Goal: Transaction & Acquisition: Obtain resource

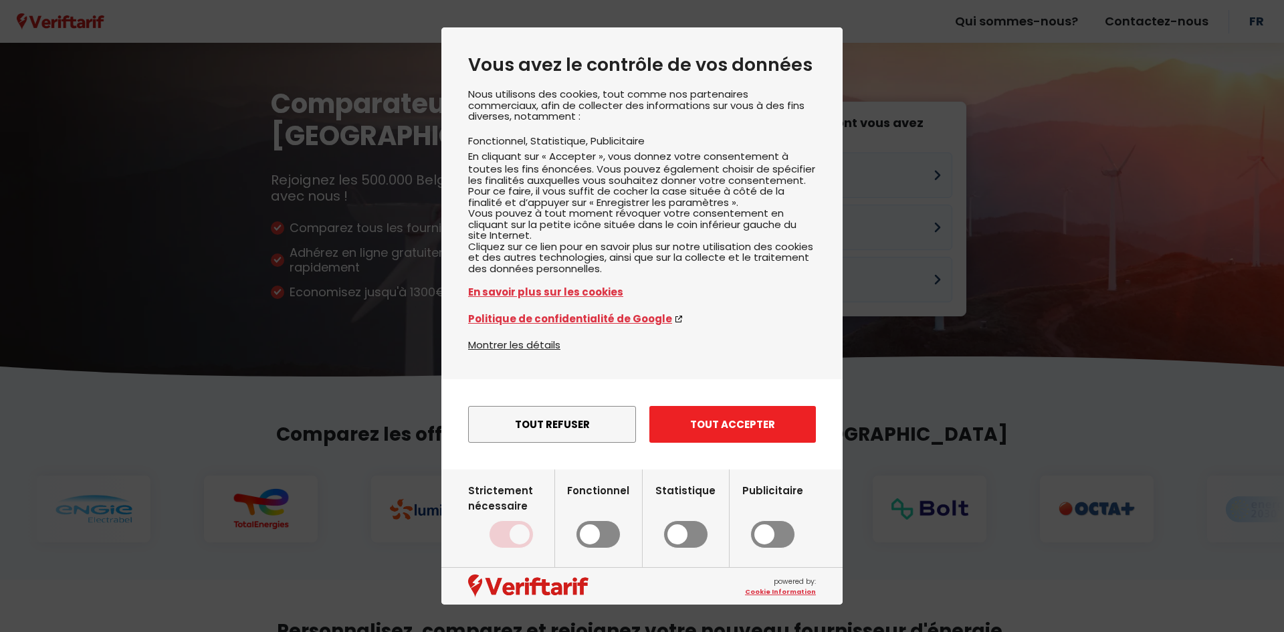
click at [733, 431] on button "Tout accepter" at bounding box center [732, 424] width 167 height 37
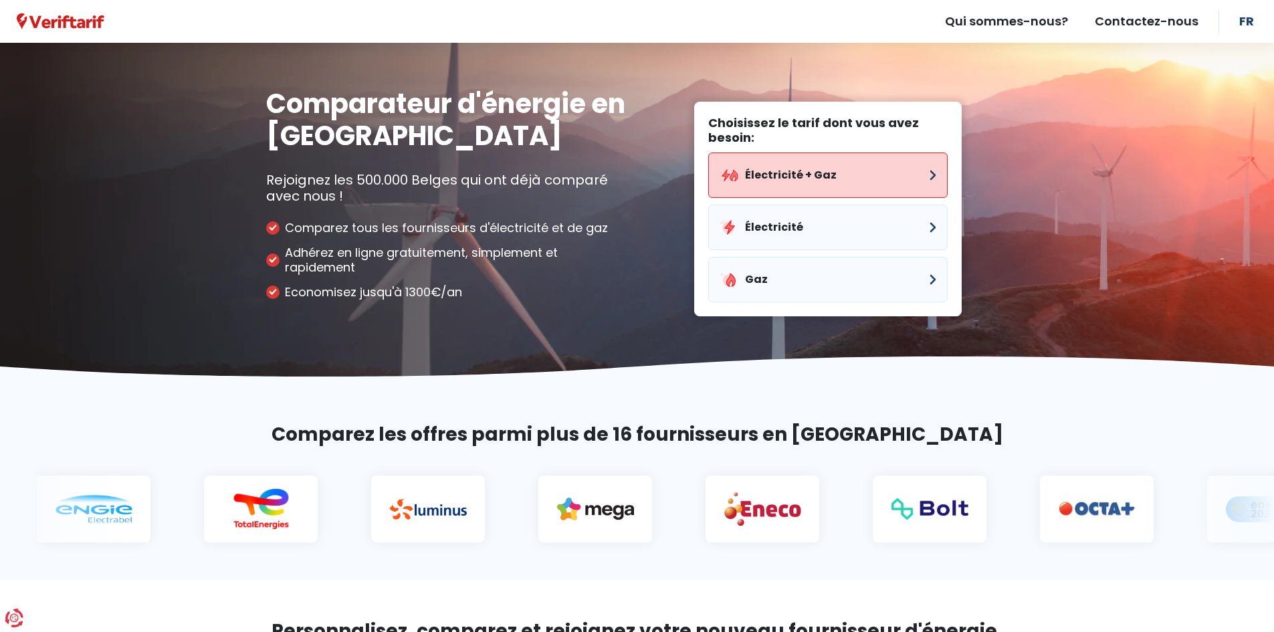
click at [841, 177] on button "Électricité + Gaz" at bounding box center [827, 174] width 239 height 45
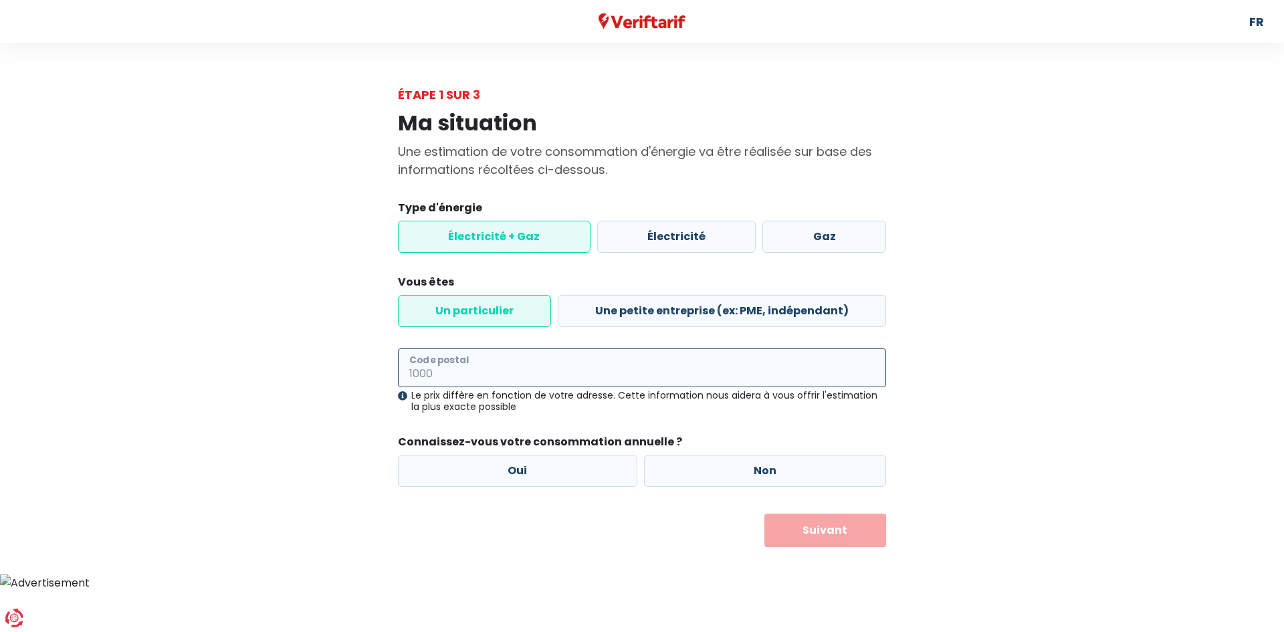
click at [466, 370] on input "Code postal" at bounding box center [642, 367] width 488 height 39
type input "6223"
click at [296, 404] on div "Ma situation Une estimation de votre consommation d'énergie va être réalisée su…" at bounding box center [642, 325] width 762 height 443
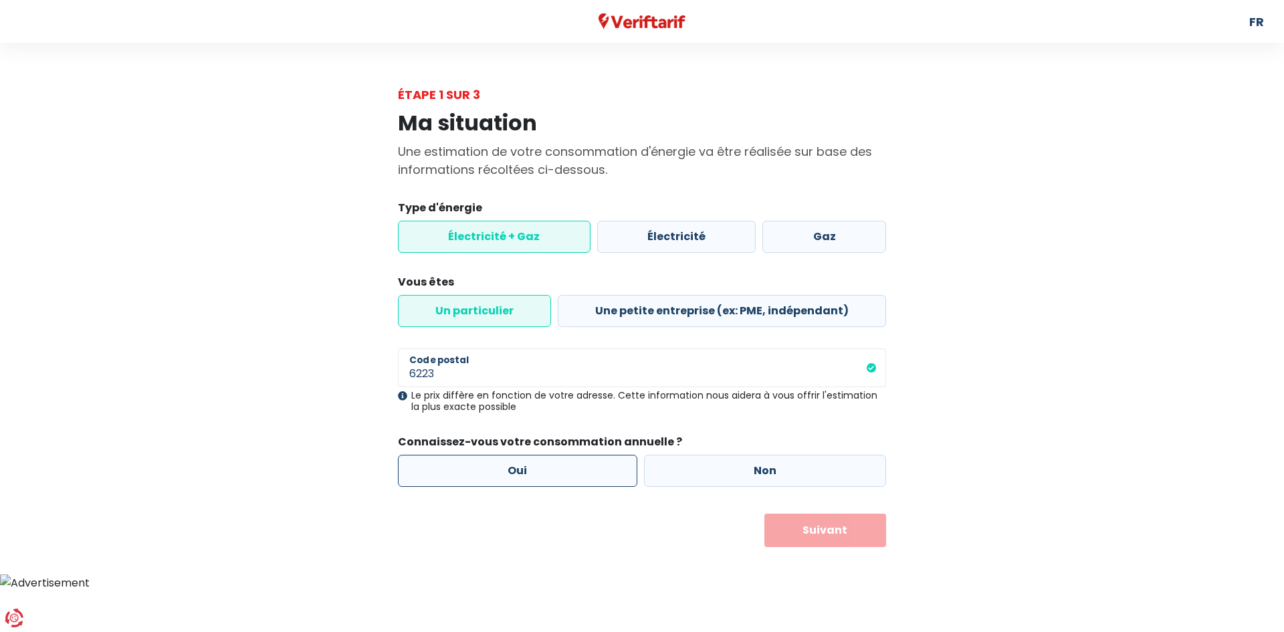
click at [488, 460] on label "Oui" at bounding box center [517, 471] width 239 height 32
click at [488, 460] on input "Oui" at bounding box center [517, 471] width 239 height 32
radio input "true"
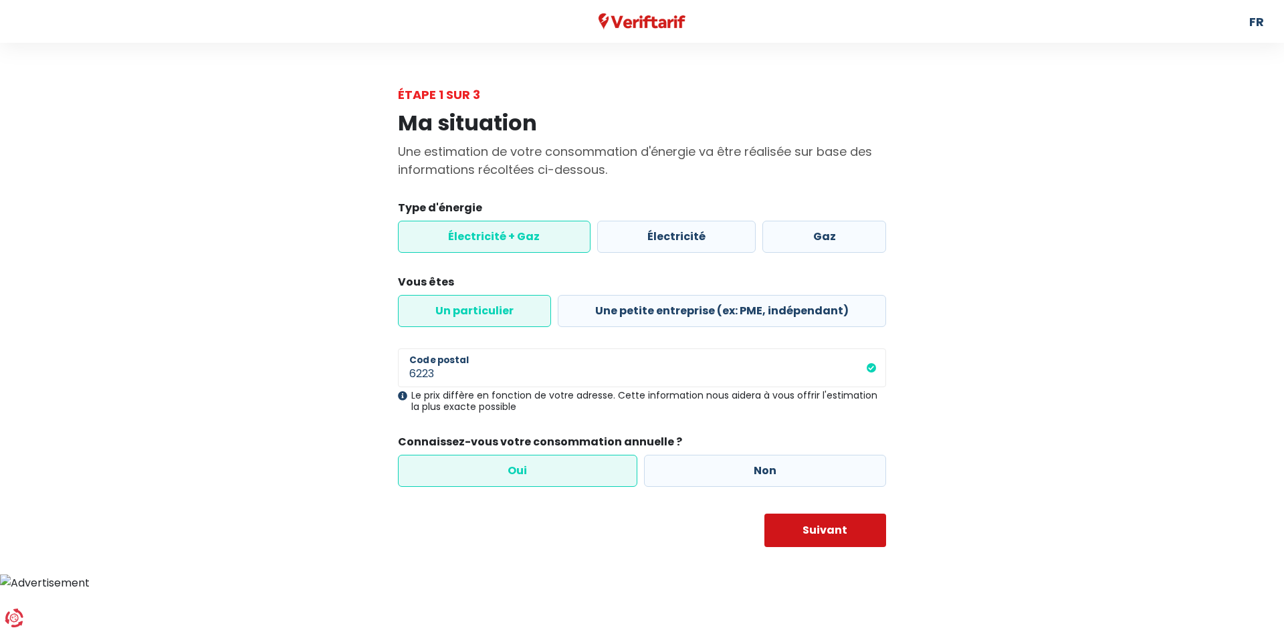
click at [856, 541] on button "Suivant" at bounding box center [825, 530] width 122 height 33
select select
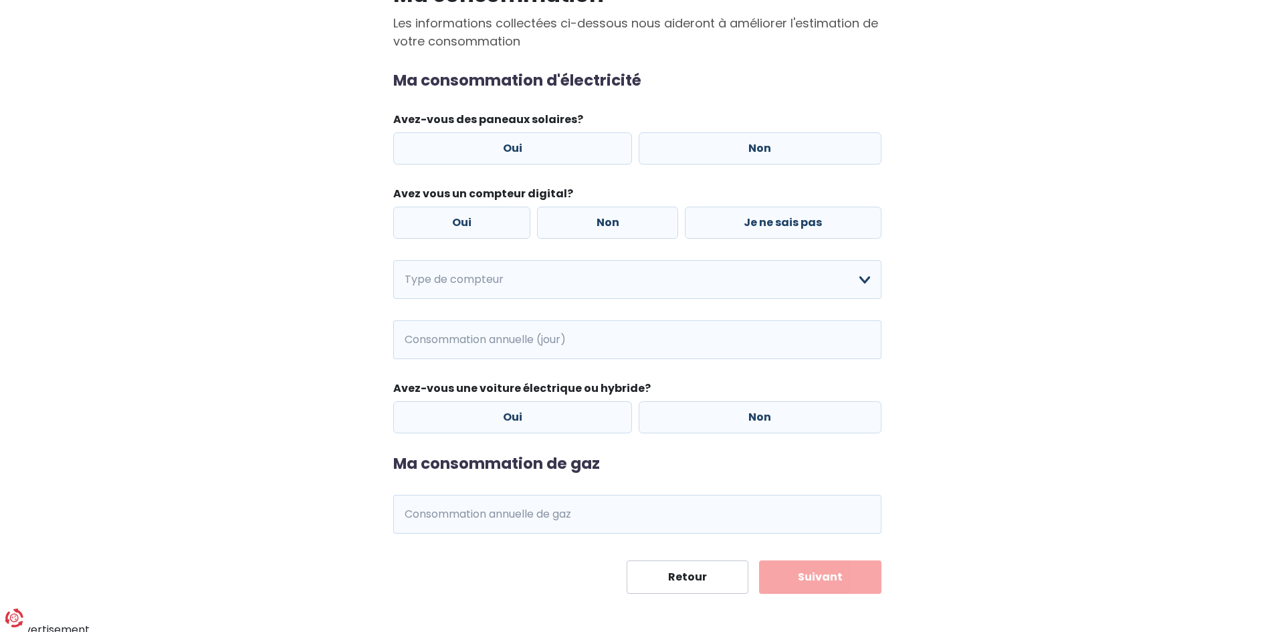
scroll to position [134, 0]
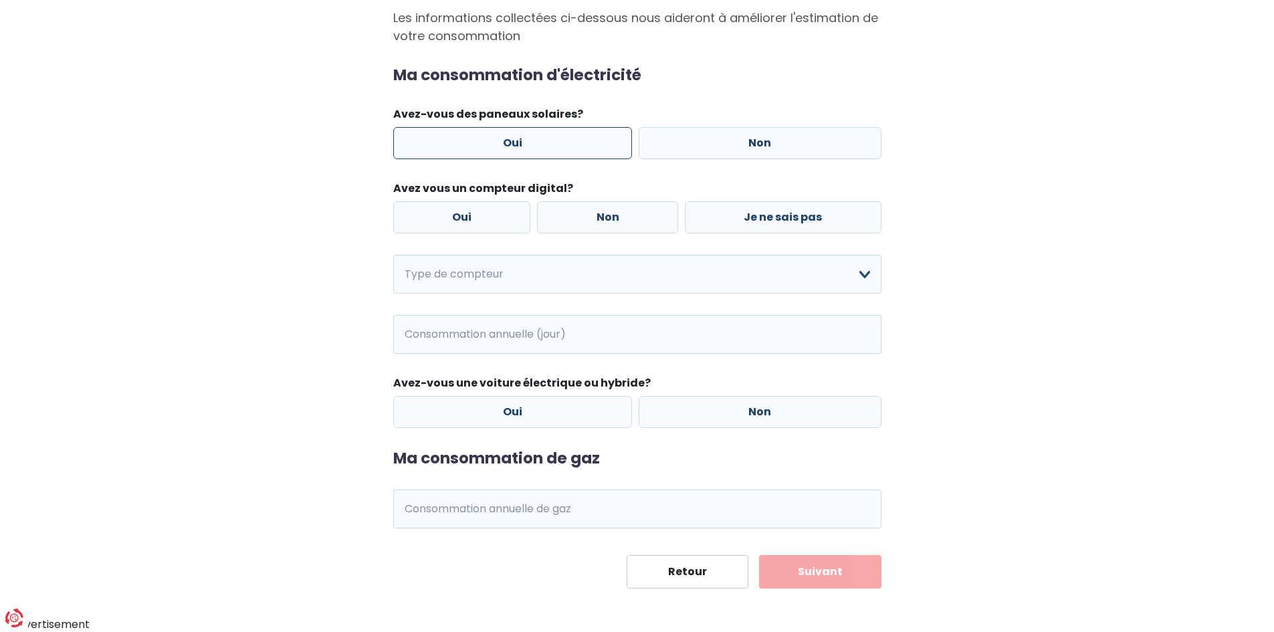
click at [609, 147] on label "Oui" at bounding box center [512, 143] width 239 height 32
click at [609, 147] on input "Oui" at bounding box center [512, 143] width 239 height 32
radio input "true"
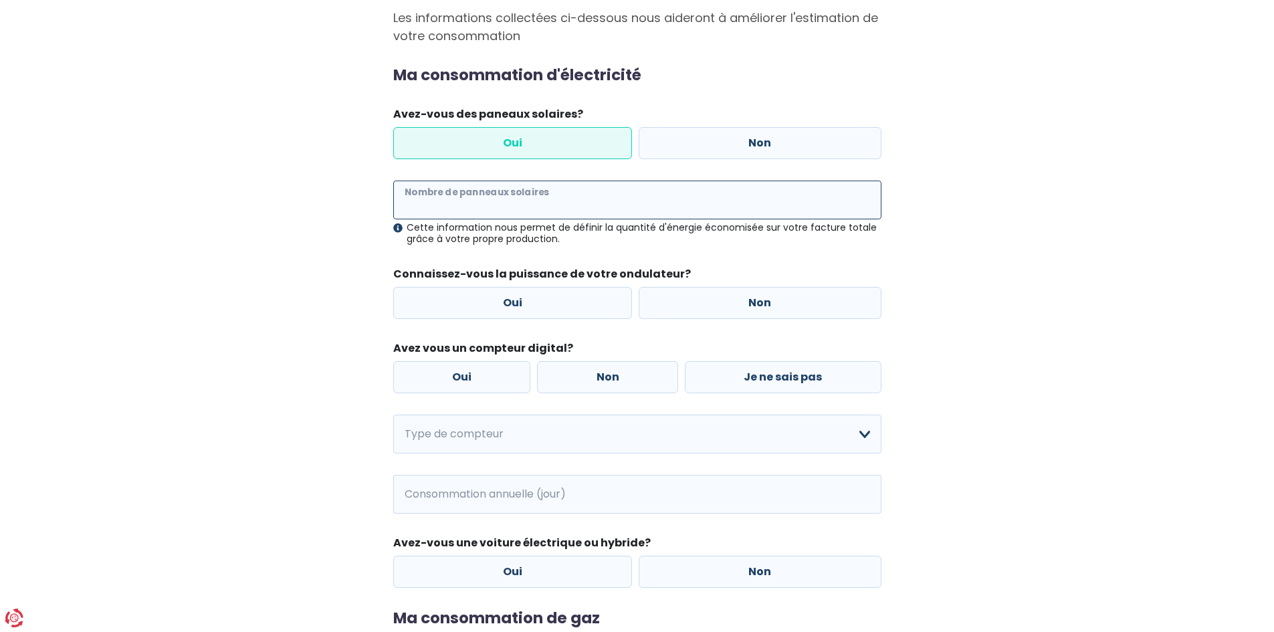
click at [561, 193] on input "Nombre de panneaux solaires" at bounding box center [637, 200] width 488 height 39
type input "20"
click at [296, 241] on div "Ma consommation Les informations collectées ci-dessous nous aideront à améliore…" at bounding box center [637, 359] width 762 height 778
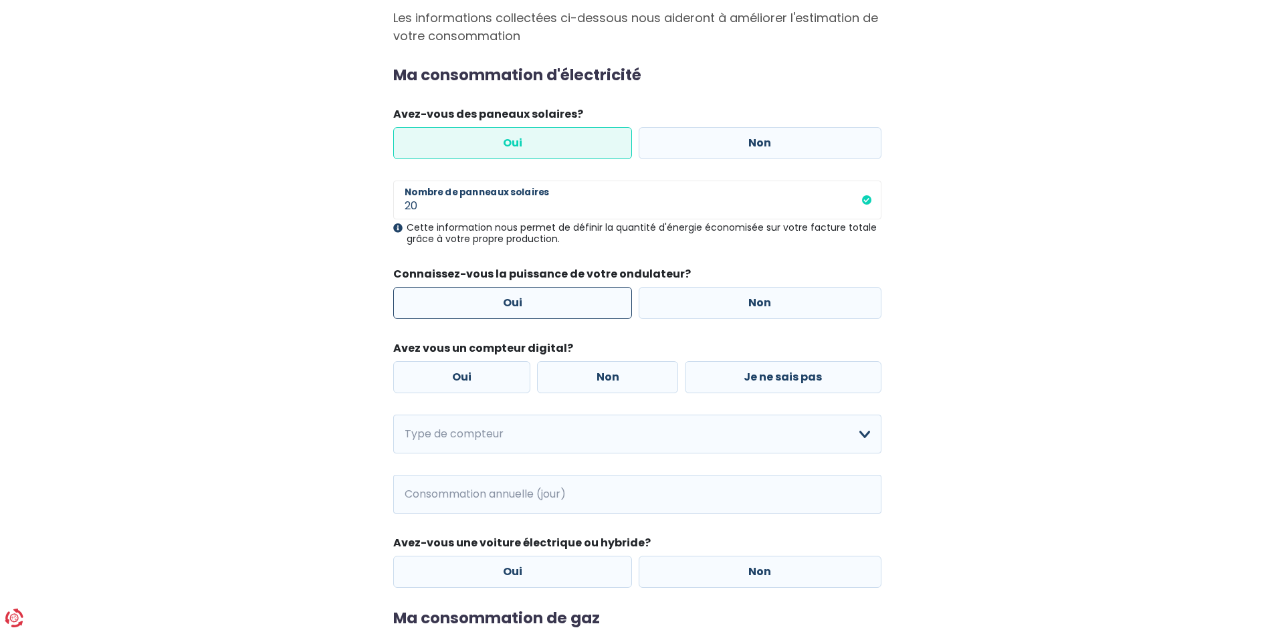
click at [531, 303] on label "Oui" at bounding box center [512, 303] width 239 height 32
click at [531, 303] on input "Oui" at bounding box center [512, 303] width 239 height 32
radio input "true"
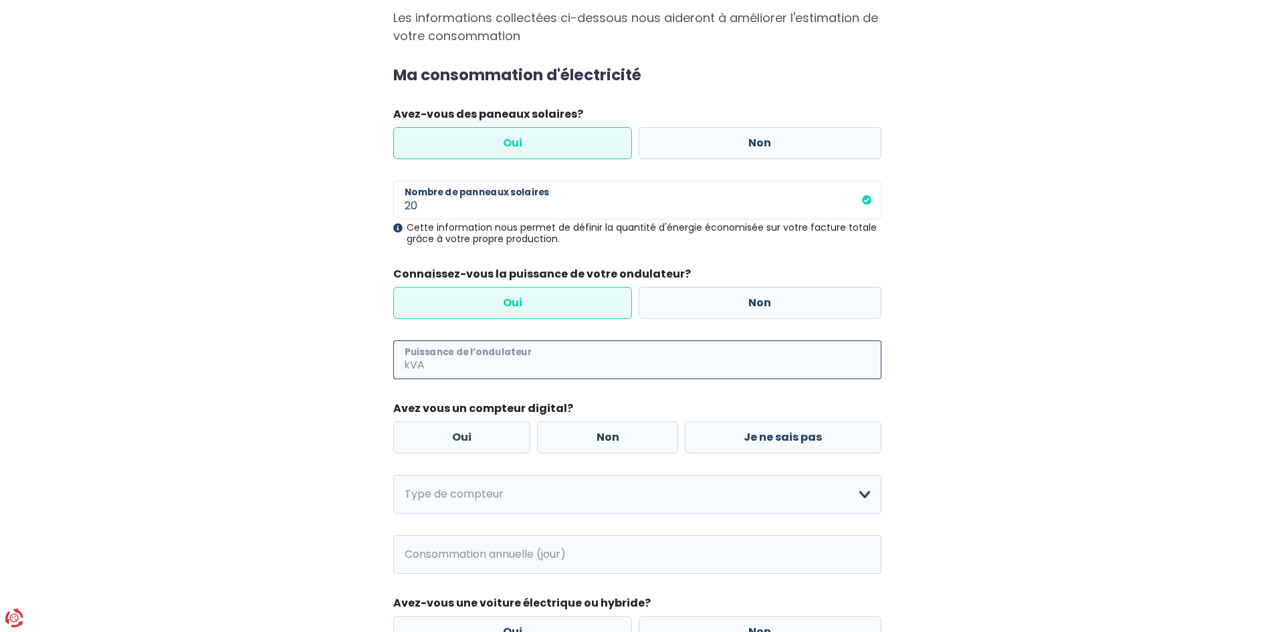
click at [512, 356] on input "Puissance de l’ondulateur" at bounding box center [654, 359] width 454 height 39
type input "5"
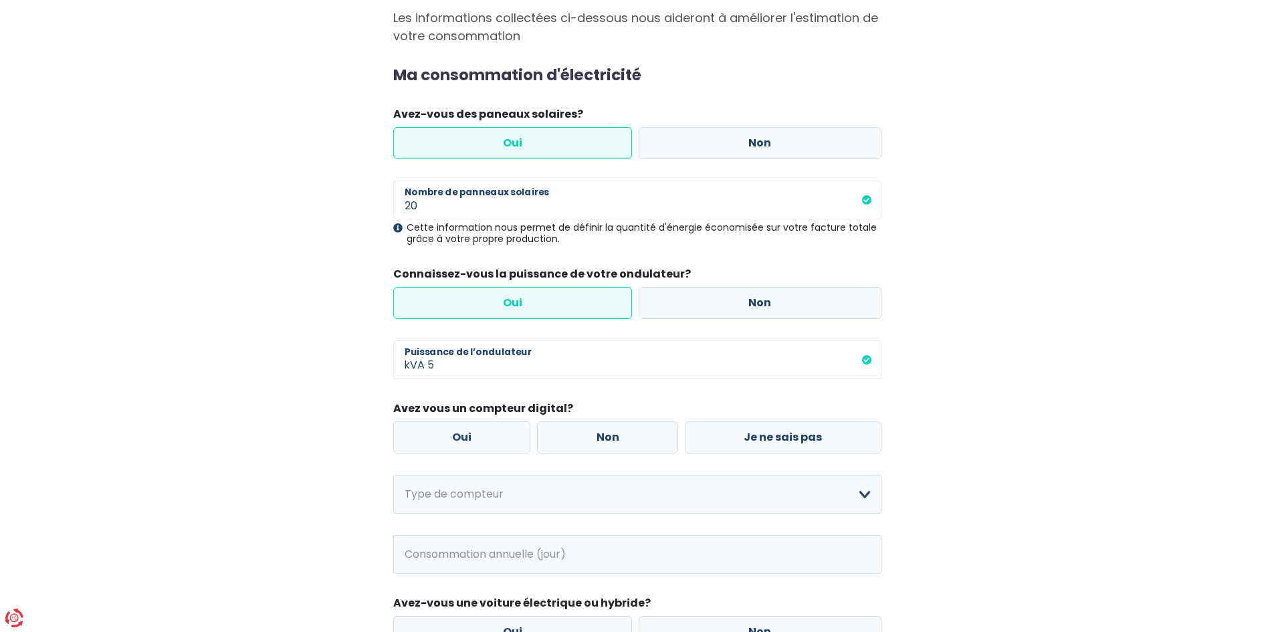
click at [300, 326] on div "Ma consommation Les informations collectées ci-dessous nous aideront à améliore…" at bounding box center [637, 389] width 762 height 839
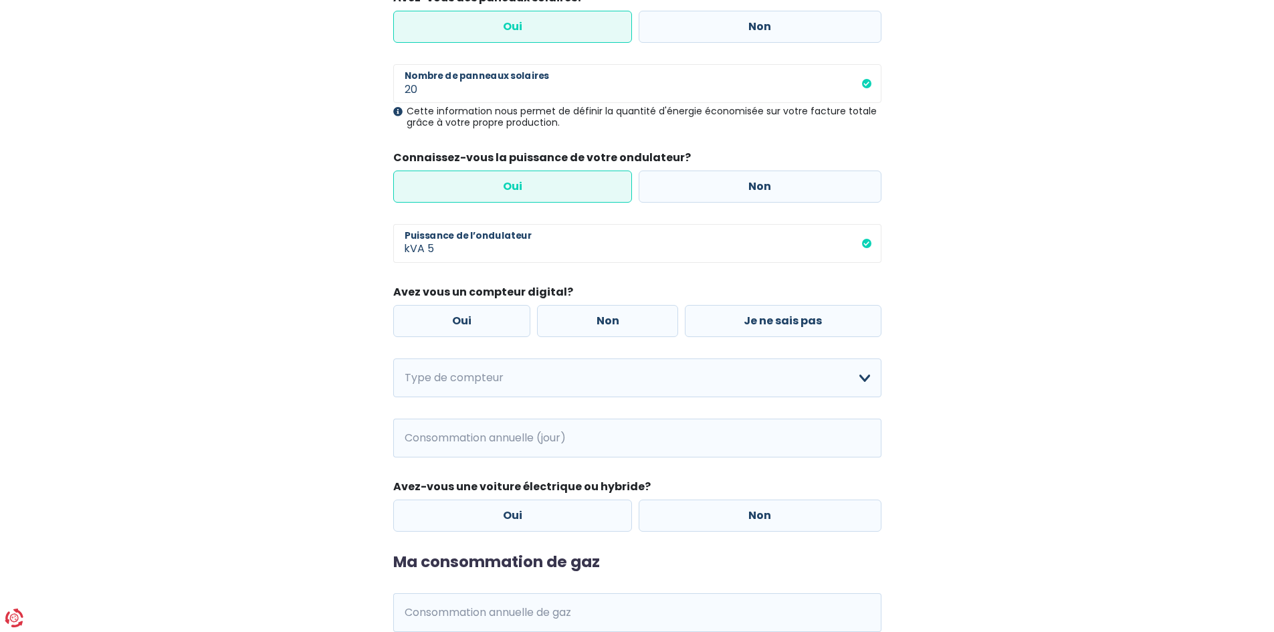
scroll to position [267, 0]
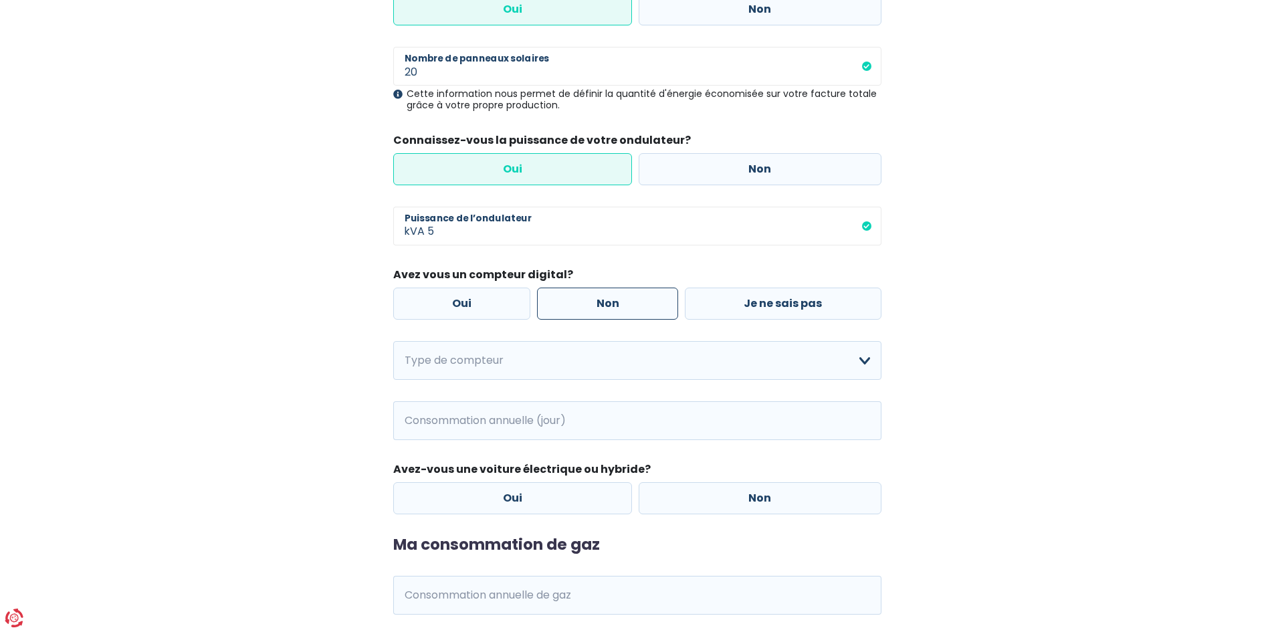
click at [670, 303] on label "Non" at bounding box center [607, 304] width 141 height 32
click at [670, 303] on input "Non" at bounding box center [607, 304] width 141 height 32
radio input "true"
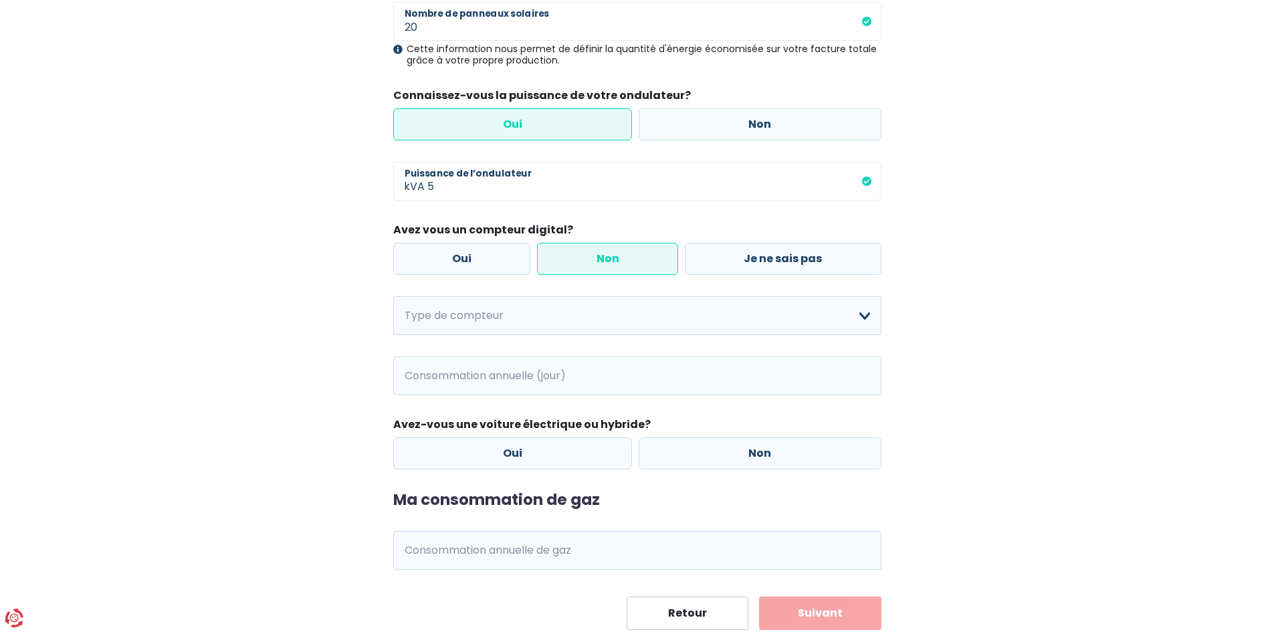
scroll to position [334, 0]
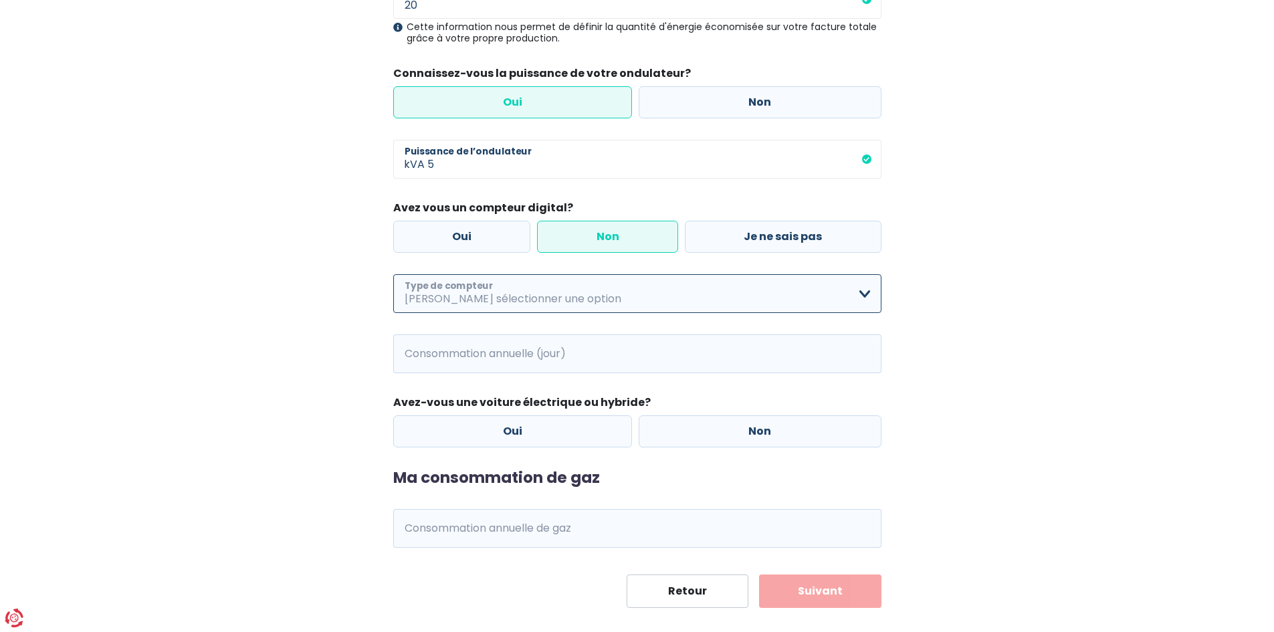
click at [463, 287] on select "Mono-horaire Bi-horaire Mono-horaire + exclusif nuit Bi-horaire + exclusif nuit…" at bounding box center [637, 293] width 488 height 39
select select "day_single_rate"
click at [393, 274] on select "Mono-horaire Bi-horaire Mono-horaire + exclusif nuit Bi-horaire + exclusif nuit…" at bounding box center [637, 293] width 488 height 39
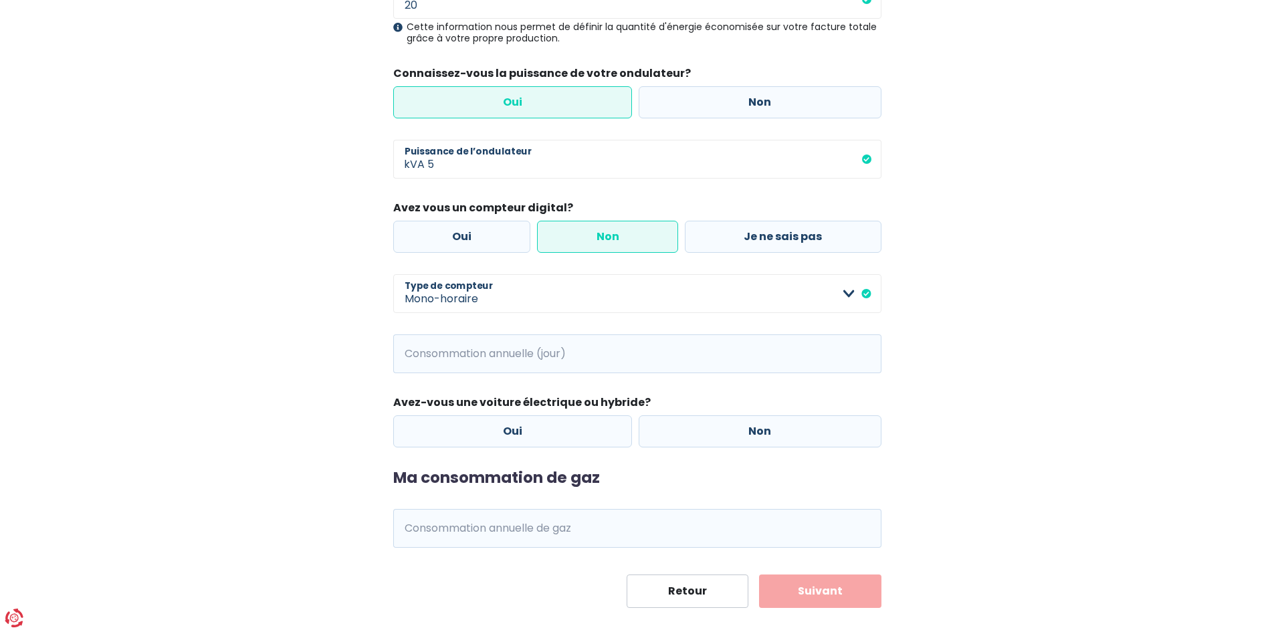
click at [342, 329] on div "Ma consommation Les informations collectées ci-dessous nous aideront à améliore…" at bounding box center [637, 188] width 762 height 839
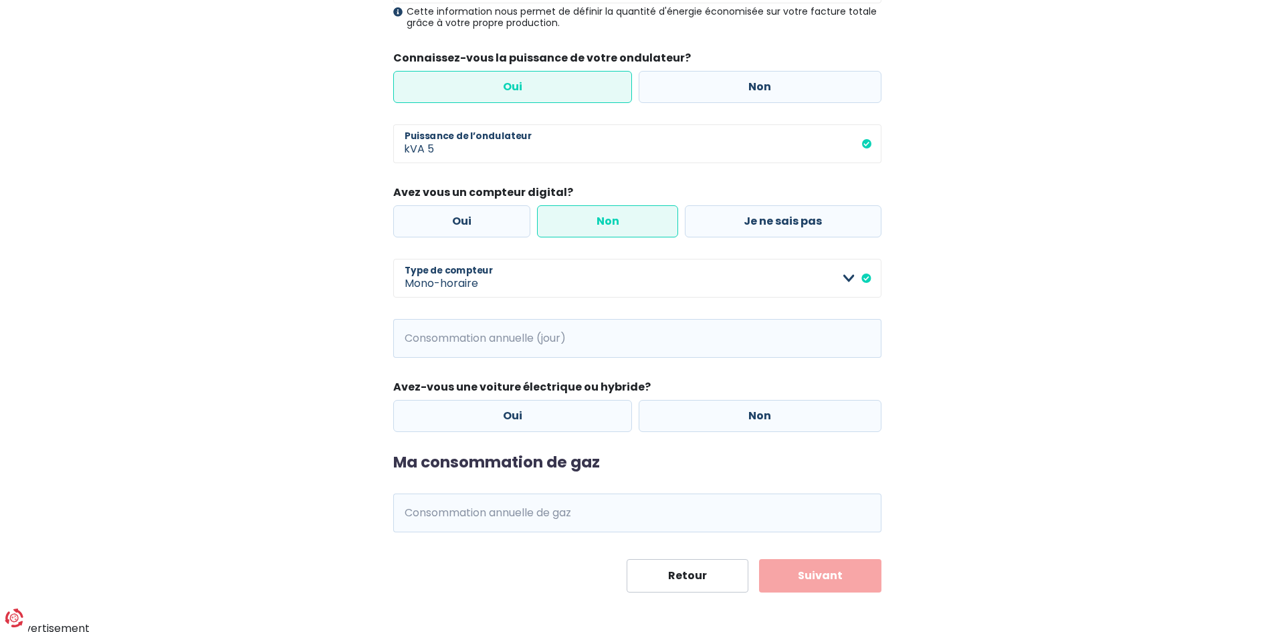
scroll to position [354, 0]
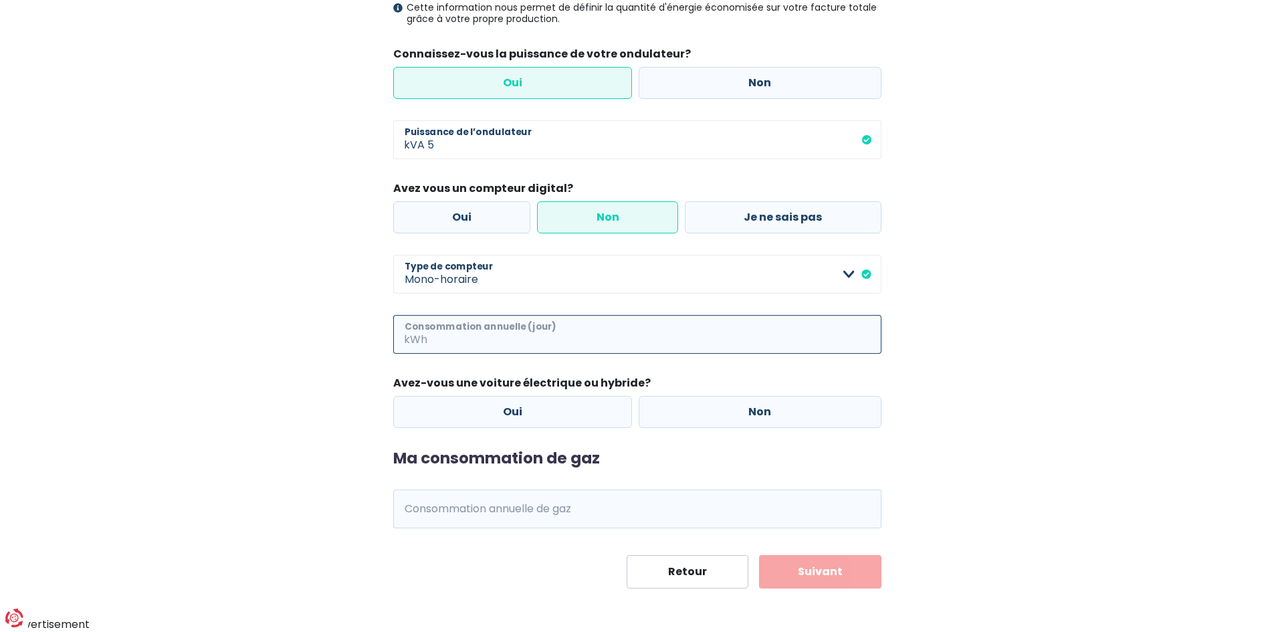
click at [447, 334] on input "Consommation annuelle (jour)" at bounding box center [655, 334] width 451 height 39
click at [313, 302] on div "Ma consommation Les informations collectées ci-dessous nous aideront à améliore…" at bounding box center [637, 169] width 762 height 839
click at [481, 339] on input "Consommation annuelle (jour)" at bounding box center [655, 334] width 451 height 39
type input "2300"
click at [285, 275] on div "Ma consommation Les informations collectées ci-dessous nous aideront à améliore…" at bounding box center [637, 169] width 762 height 839
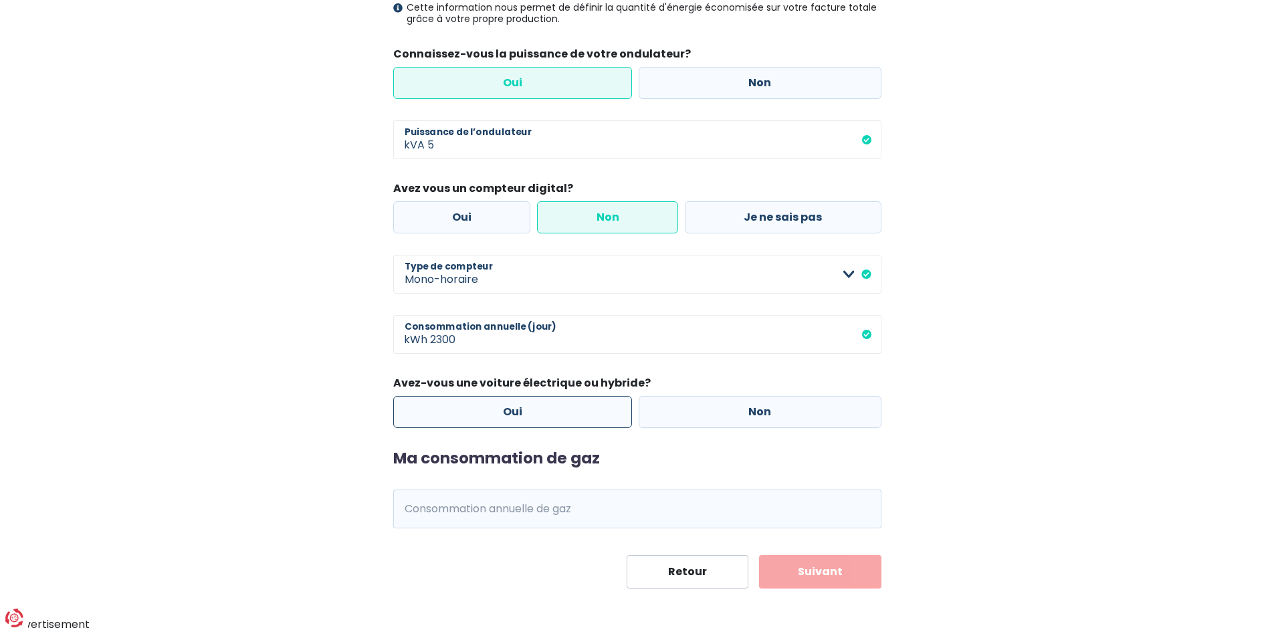
click at [605, 417] on label "Oui" at bounding box center [512, 412] width 239 height 32
click at [605, 417] on input "Oui" at bounding box center [512, 412] width 239 height 32
radio input "true"
click at [763, 413] on label "Non" at bounding box center [760, 412] width 243 height 32
click at [763, 413] on input "Non" at bounding box center [760, 412] width 243 height 32
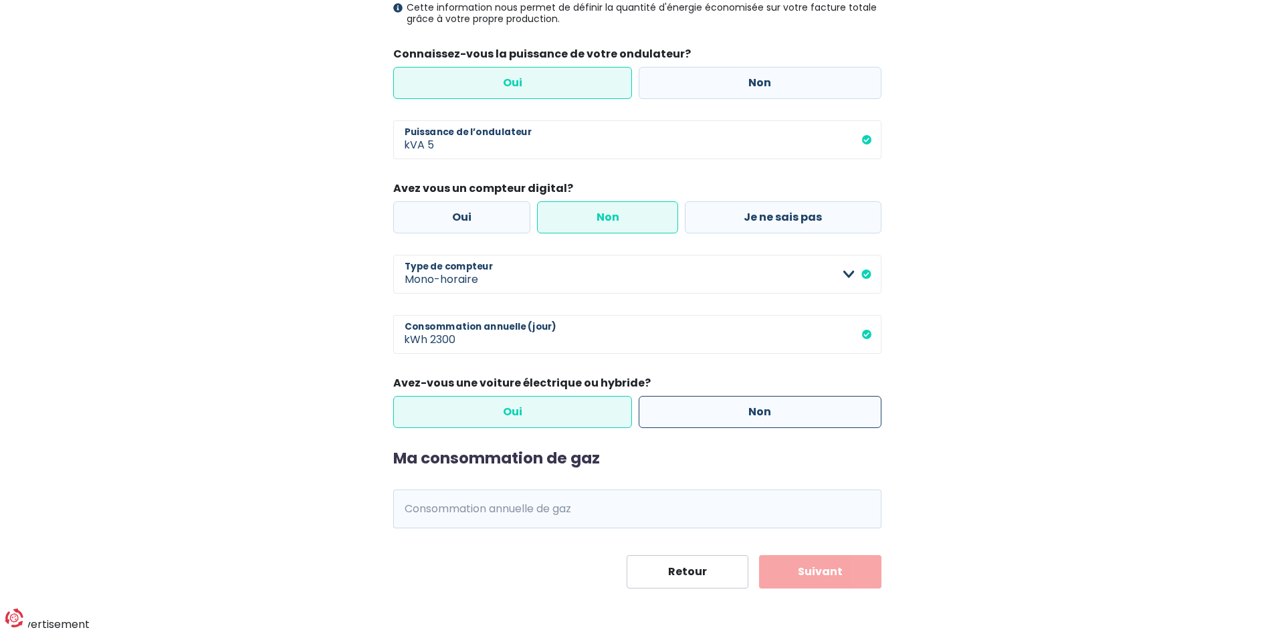
radio input "true"
radio input "false"
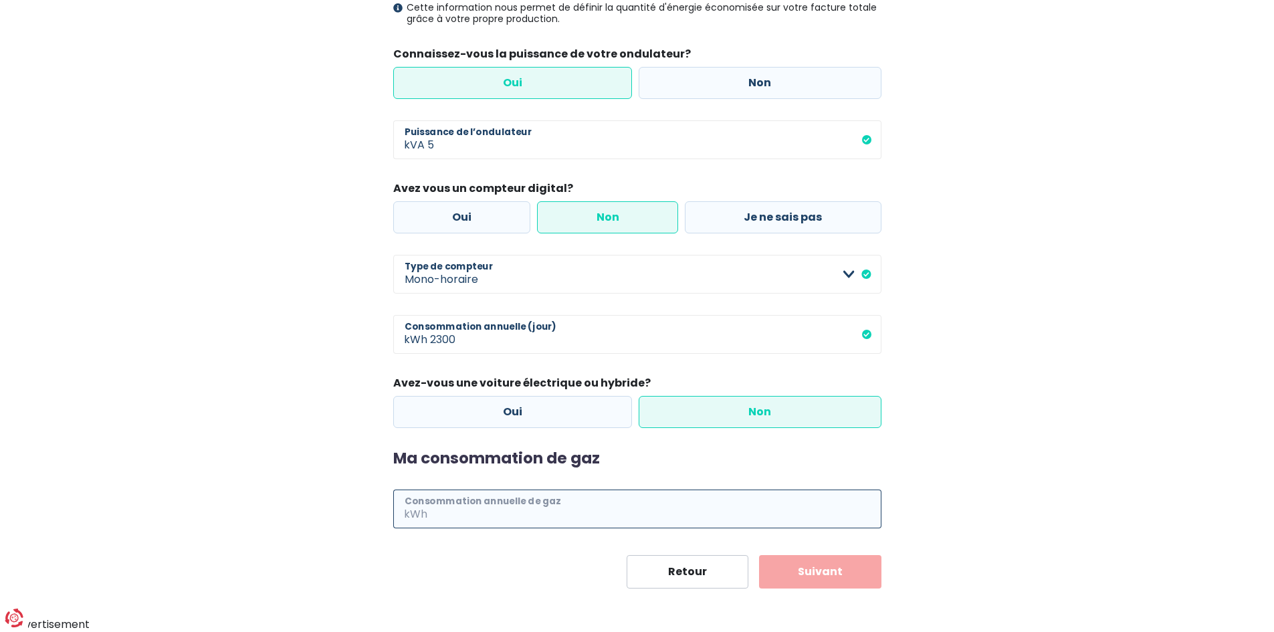
click at [443, 505] on input "Consommation annuelle de gaz" at bounding box center [655, 509] width 451 height 39
type input "14400"
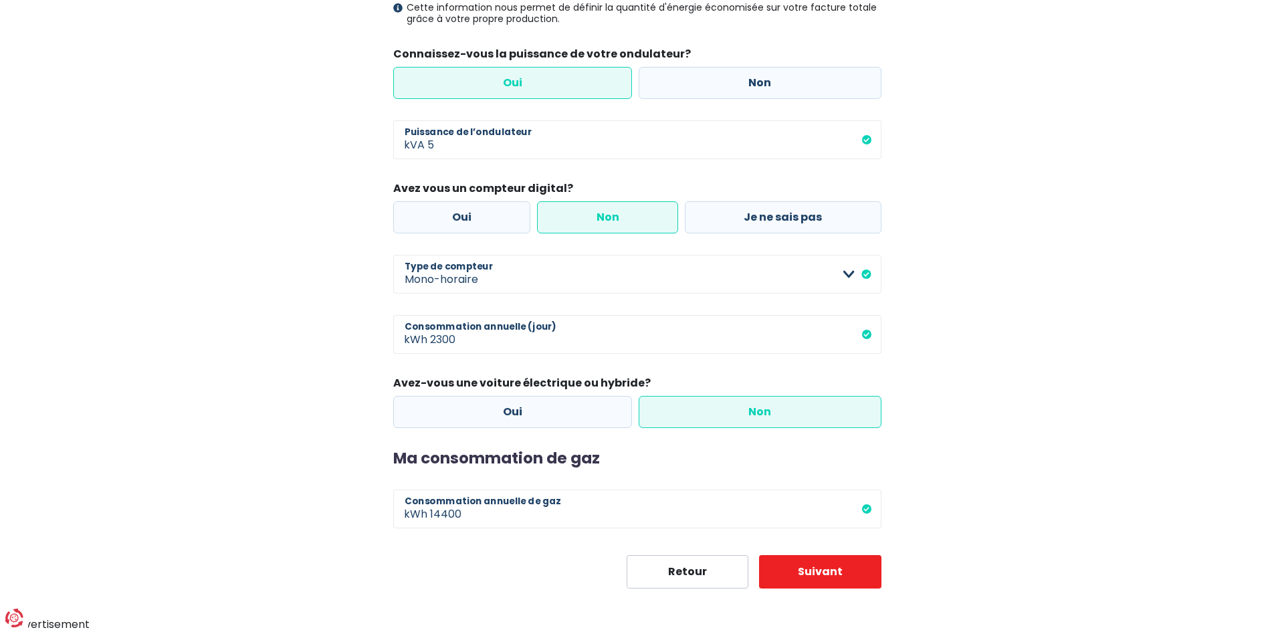
click at [334, 459] on div "Ma consommation Les informations collectées ci-dessous nous aideront à améliore…" at bounding box center [637, 169] width 762 height 839
click at [865, 577] on button "Suivant" at bounding box center [820, 571] width 122 height 33
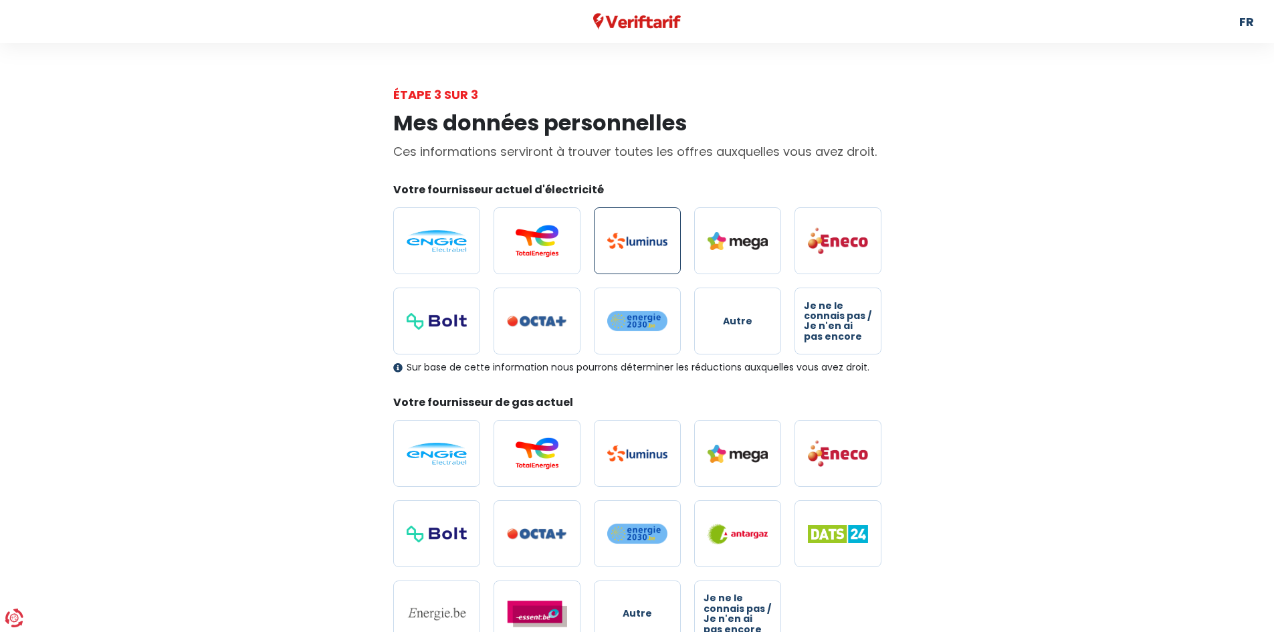
click at [645, 245] on img at bounding box center [637, 241] width 60 height 16
click at [645, 245] on input "radio" at bounding box center [637, 240] width 87 height 67
radio input "true"
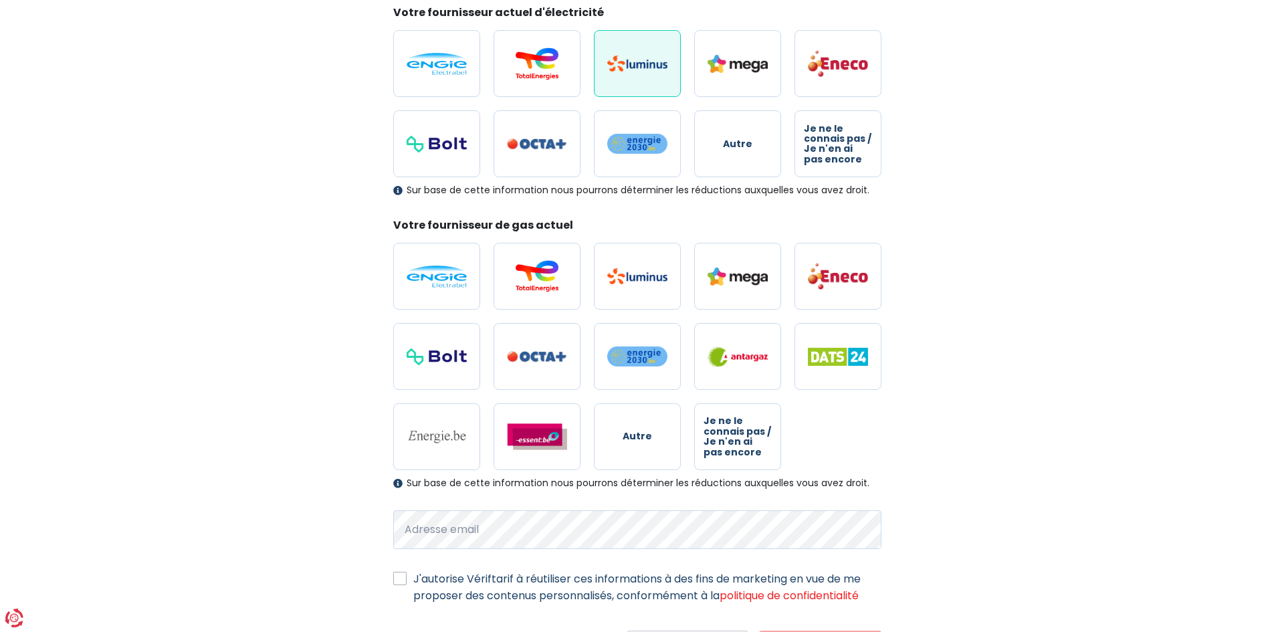
scroll to position [201, 0]
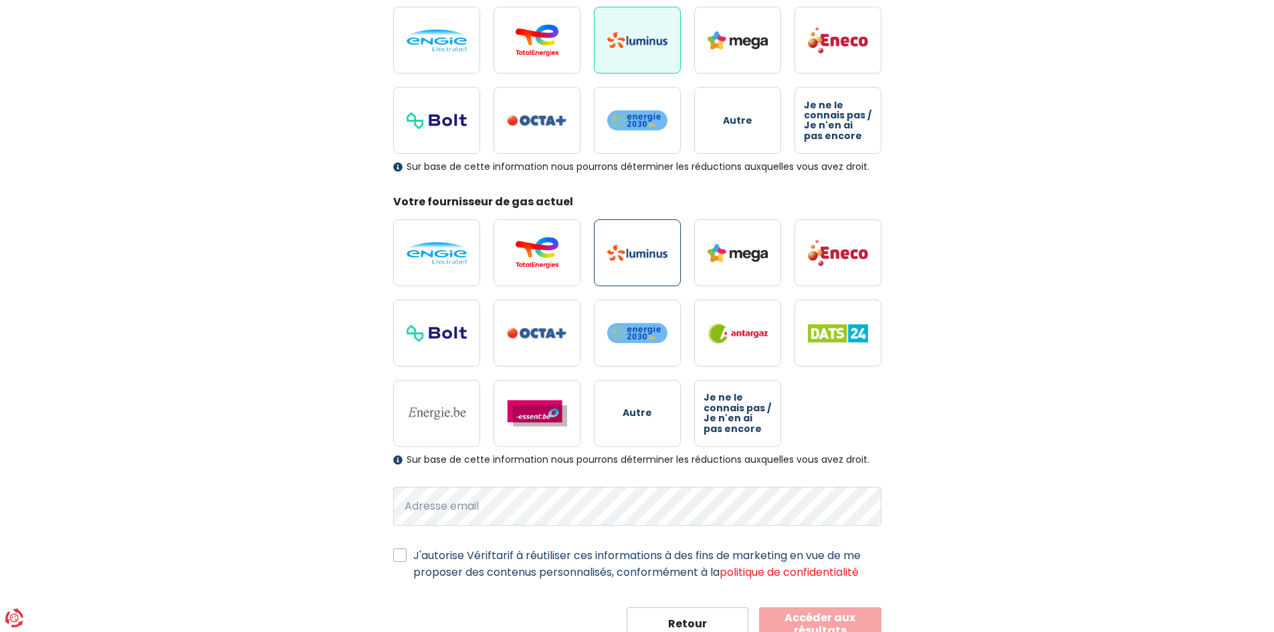
click at [653, 243] on label at bounding box center [637, 252] width 87 height 67
click at [653, 243] on input "radio" at bounding box center [637, 252] width 87 height 67
radio input "true"
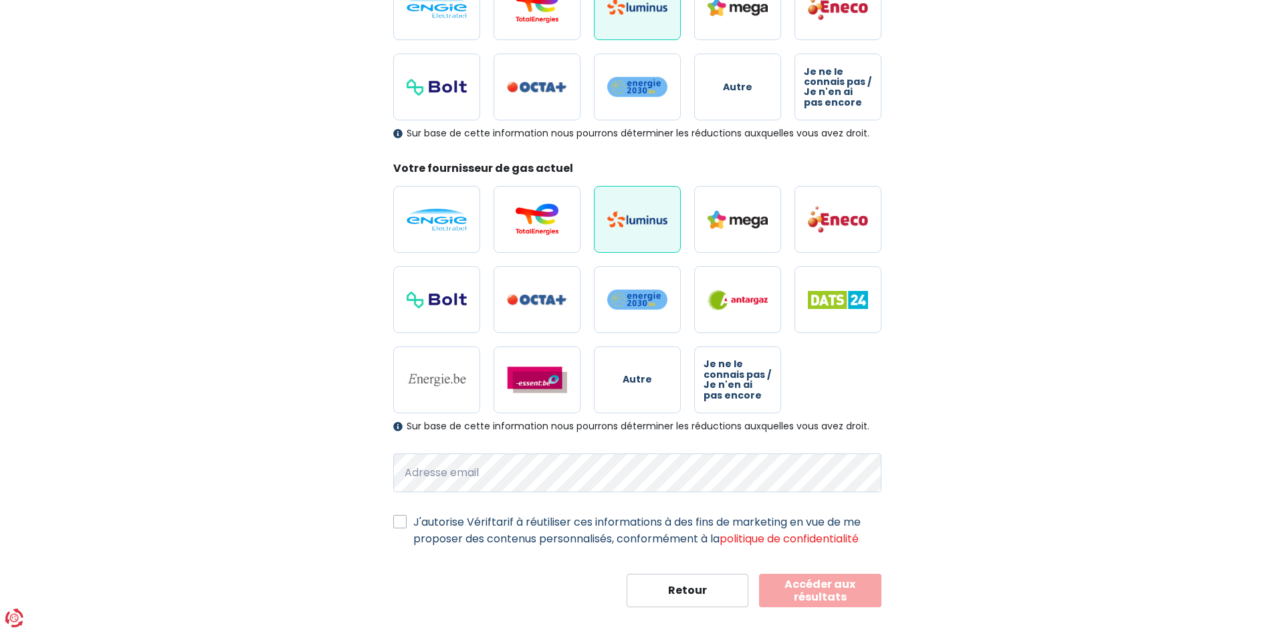
scroll to position [253, 0]
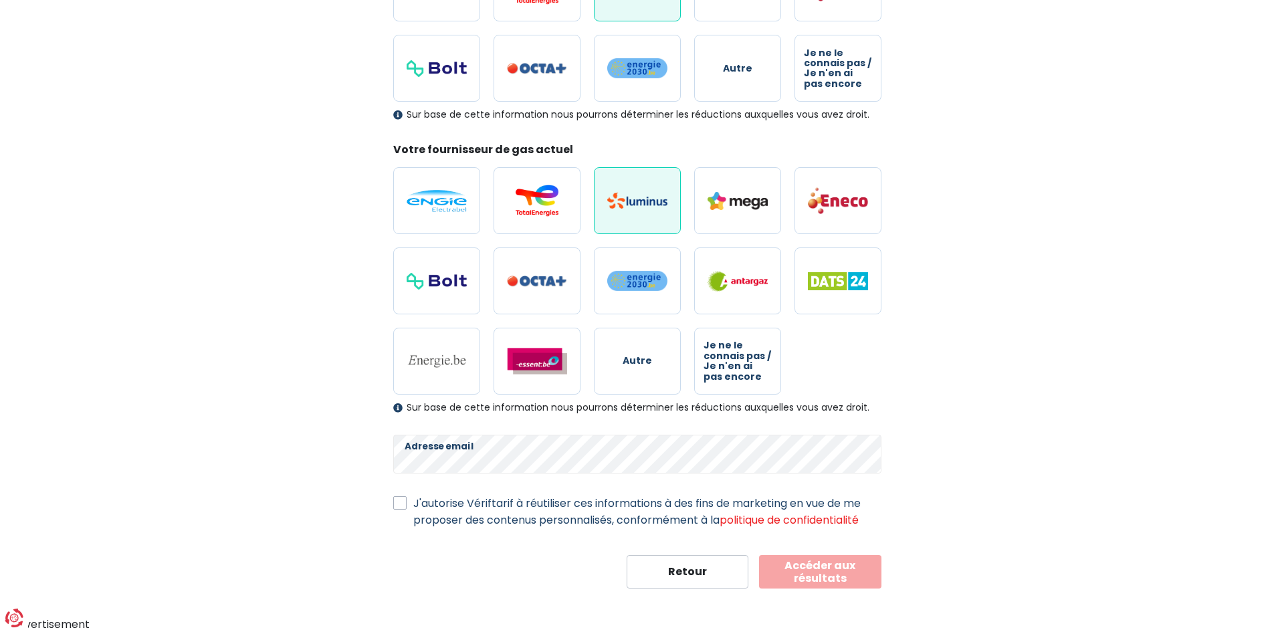
click at [413, 506] on label "J'autorise Vériftarif à réutiliser ces informations à des fins de marketing en …" at bounding box center [647, 511] width 468 height 33
click at [395, 506] on input "J'autorise Vériftarif à réutiliser ces informations à des fins de marketing en …" at bounding box center [399, 501] width 13 height 13
checkbox input "true"
click at [834, 569] on button "Accéder aux résultats" at bounding box center [820, 571] width 122 height 33
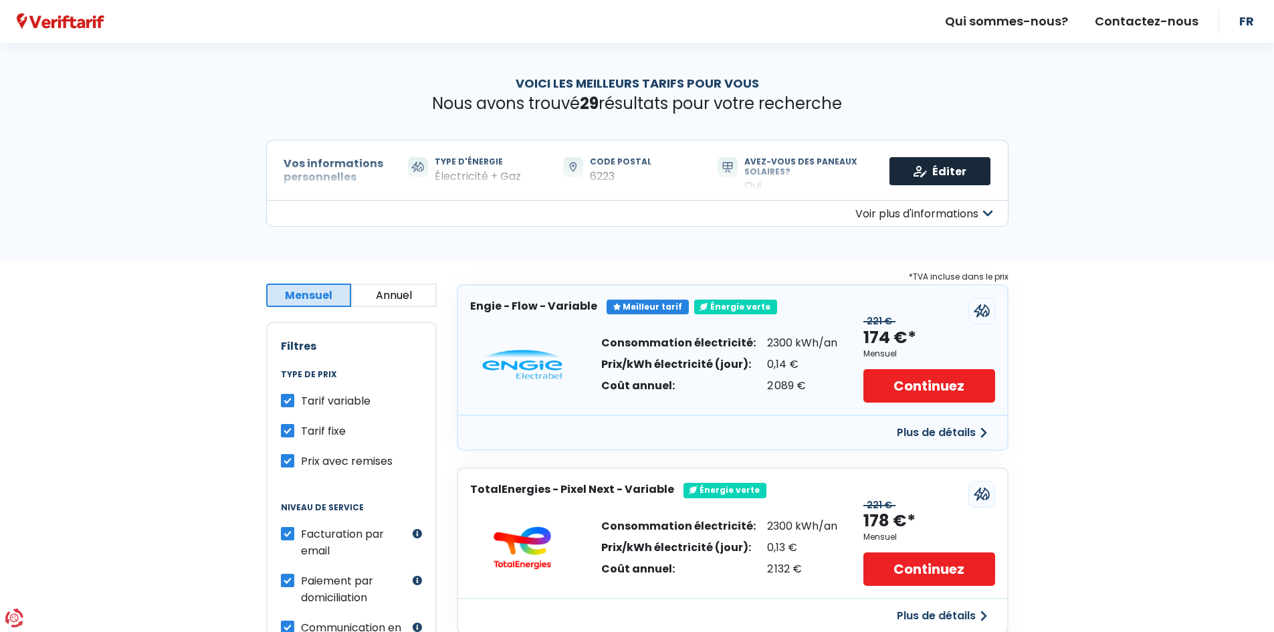
click at [961, 165] on link "Éditer" at bounding box center [939, 171] width 101 height 28
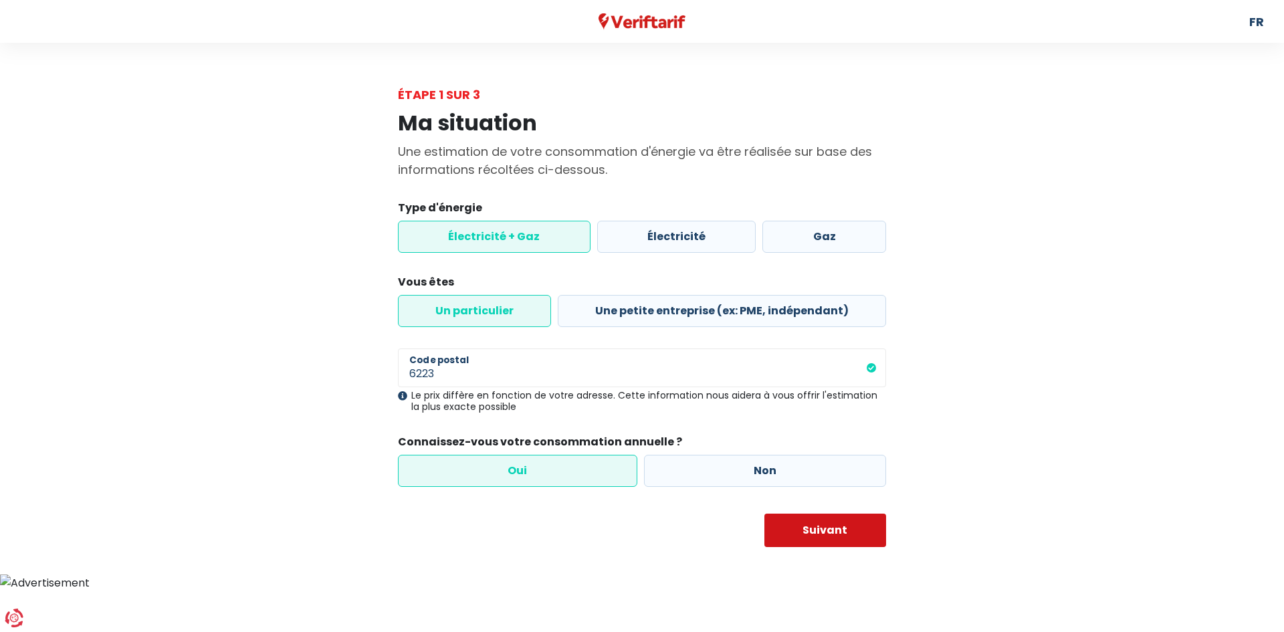
click at [797, 526] on button "Suivant" at bounding box center [825, 530] width 122 height 33
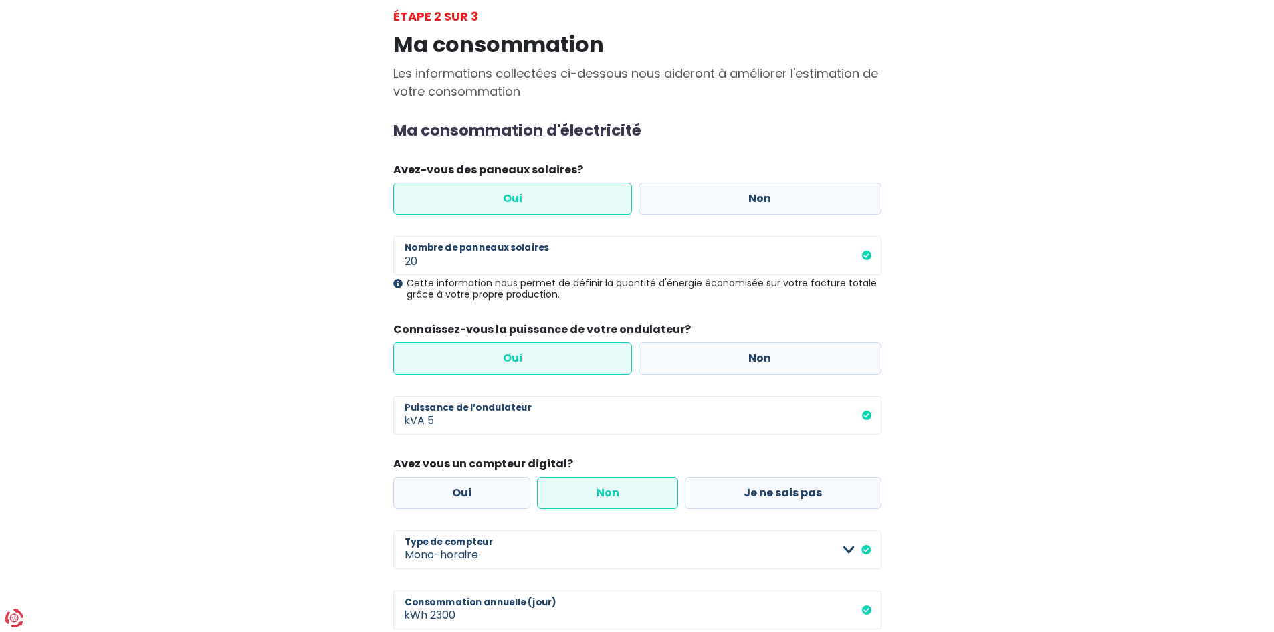
scroll to position [67, 0]
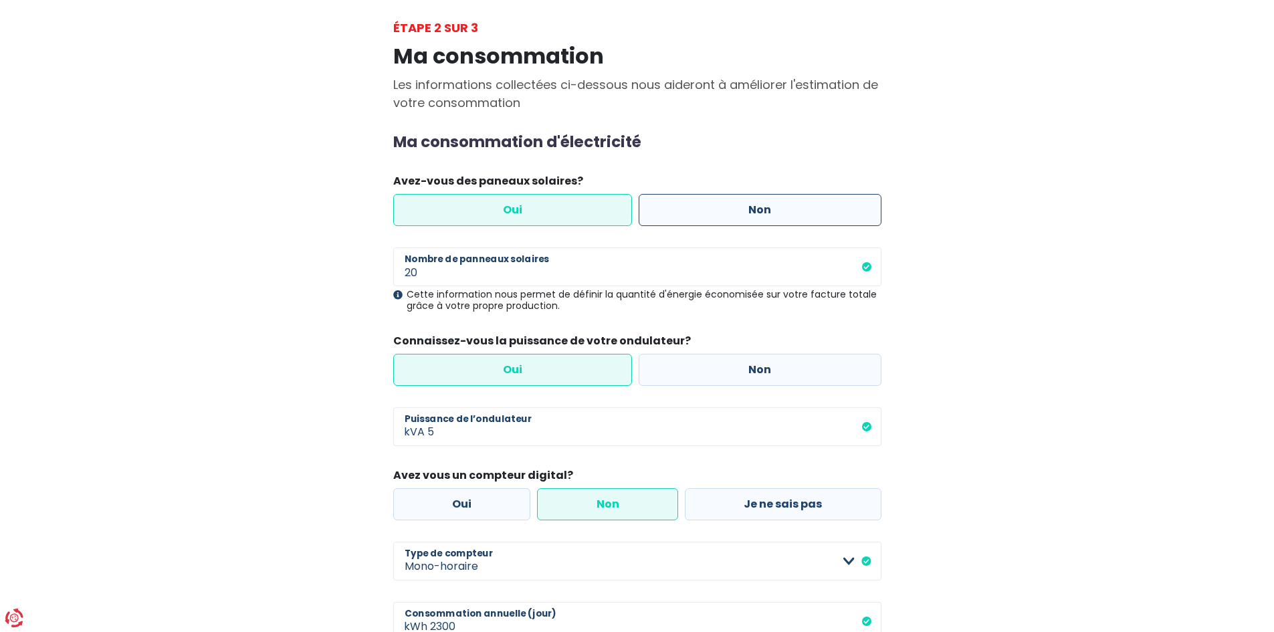
click at [750, 217] on label "Non" at bounding box center [760, 210] width 243 height 32
click at [750, 217] on input "Non" at bounding box center [760, 210] width 243 height 32
radio input "true"
radio input "false"
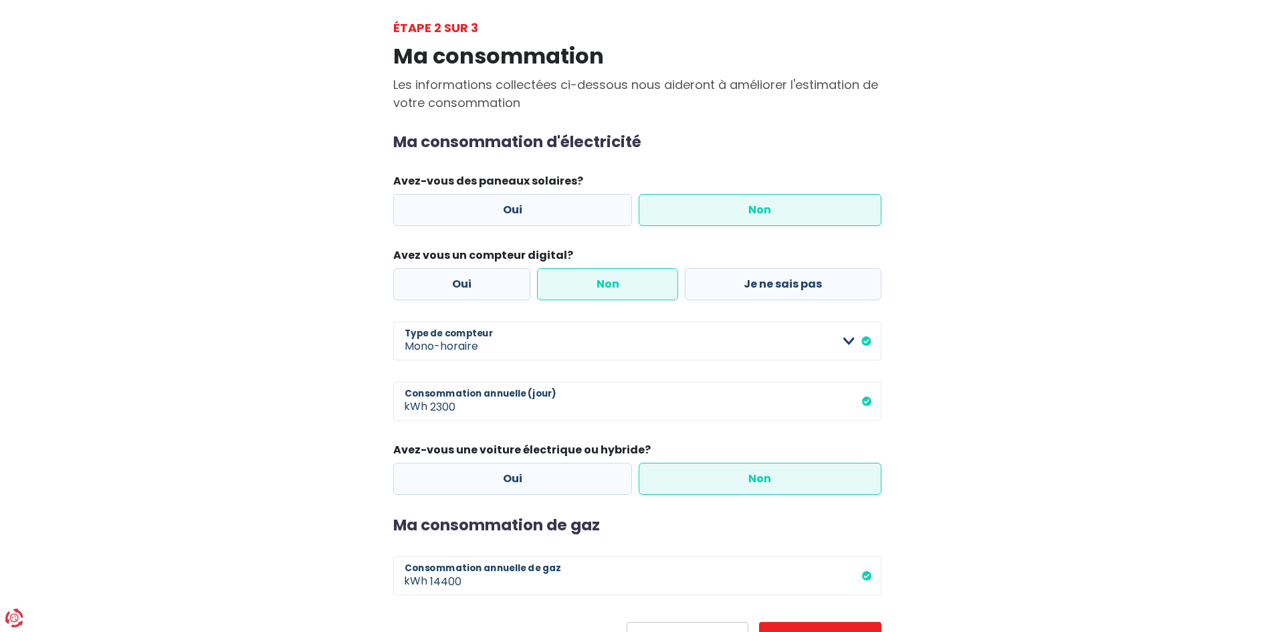
scroll to position [134, 0]
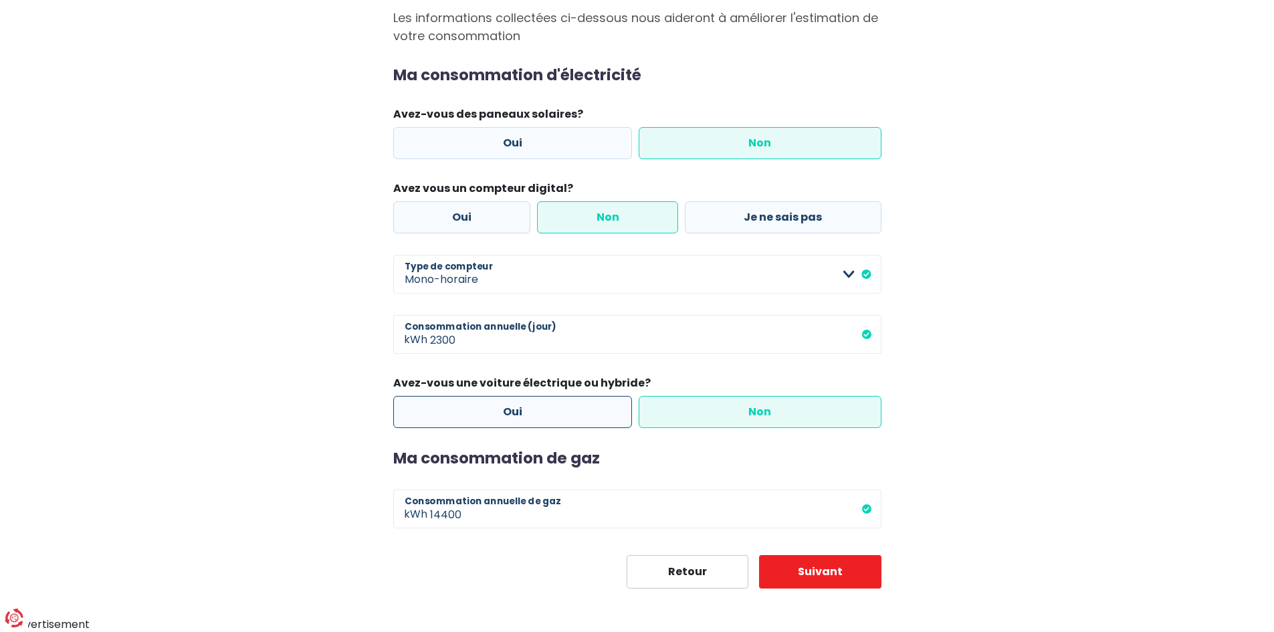
click at [584, 410] on label "Oui" at bounding box center [512, 412] width 239 height 32
click at [584, 410] on input "Oui" at bounding box center [512, 412] width 239 height 32
radio input "true"
radio input "false"
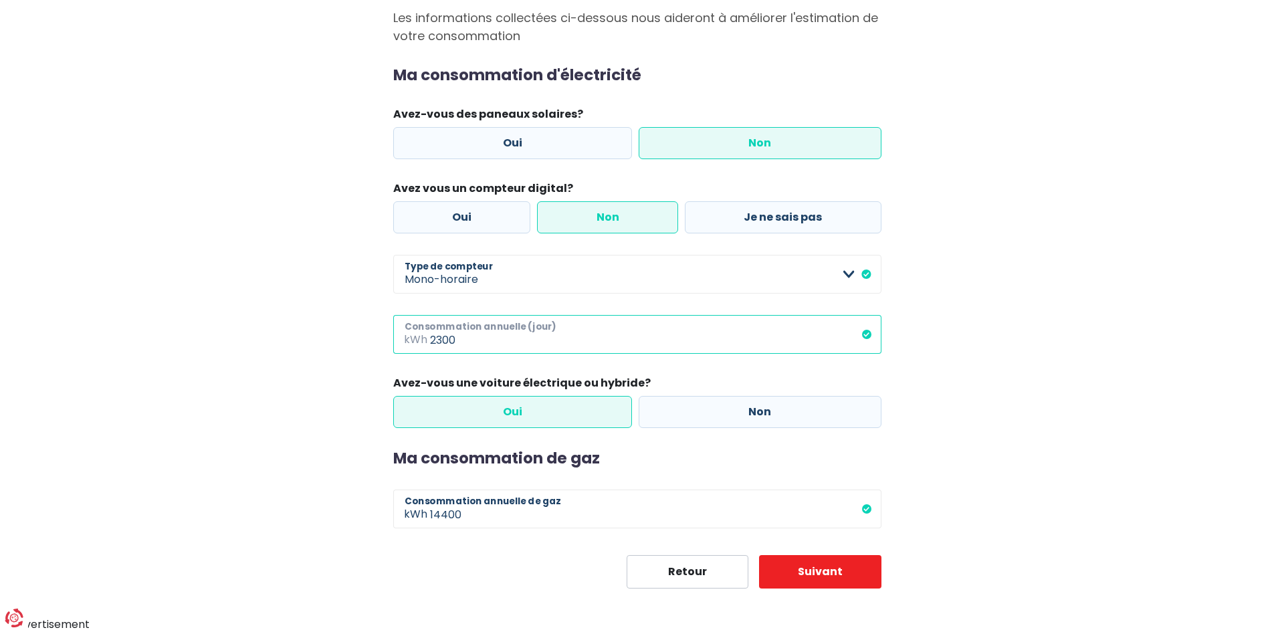
click at [506, 346] on input "2300" at bounding box center [655, 334] width 451 height 39
type input "2"
type input "5000"
click at [853, 575] on button "Suivant" at bounding box center [820, 571] width 122 height 33
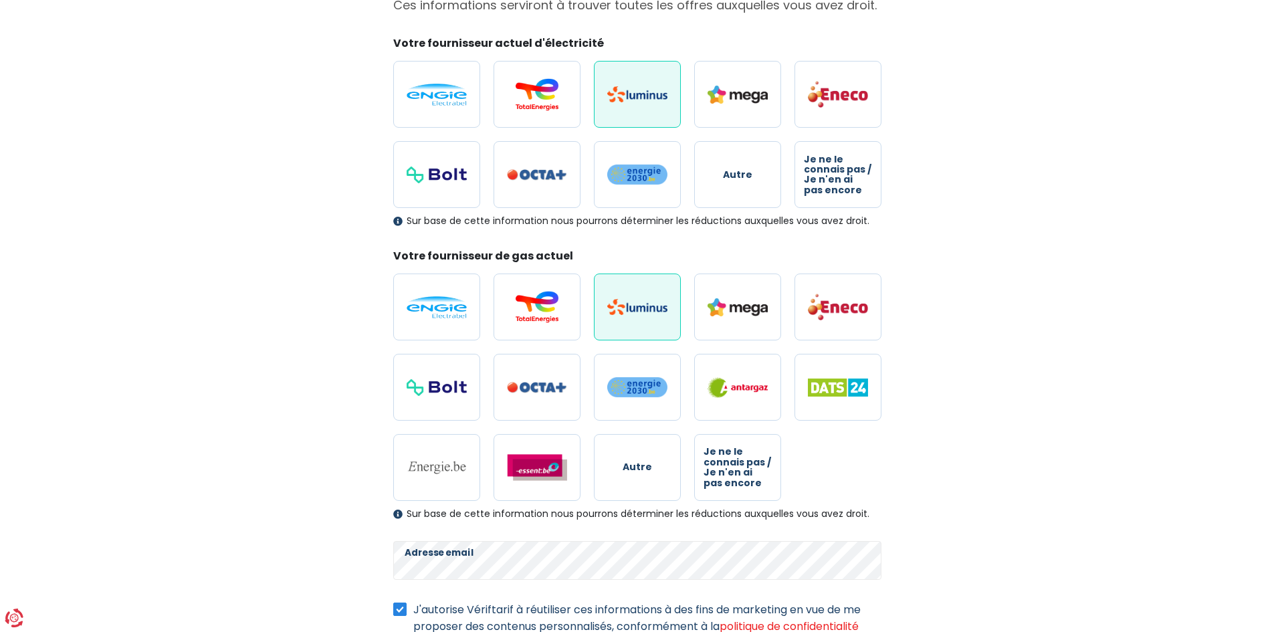
scroll to position [253, 0]
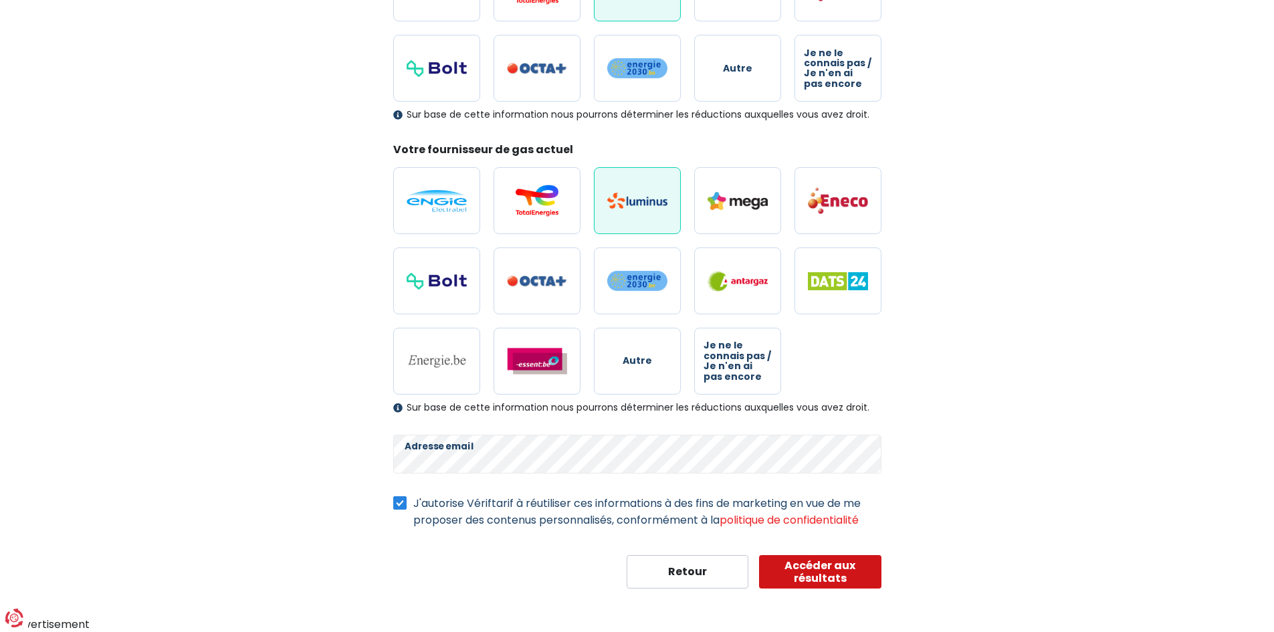
click at [829, 576] on button "Accéder aux résultats" at bounding box center [820, 571] width 122 height 33
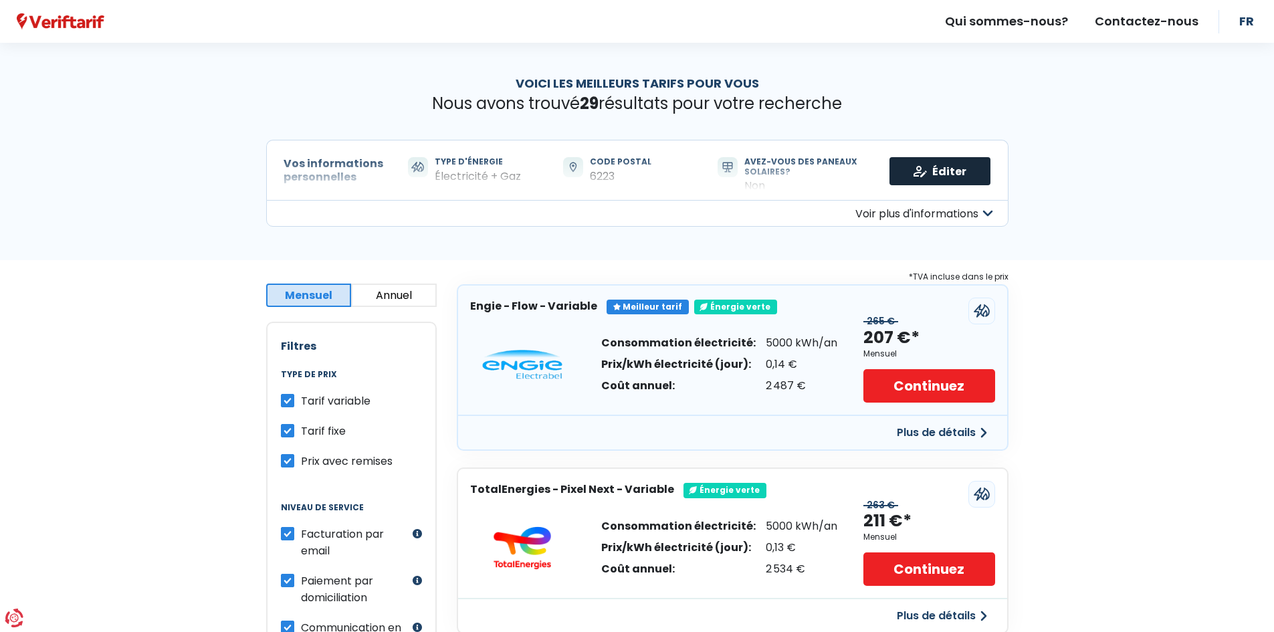
click at [922, 175] on link "Éditer" at bounding box center [939, 171] width 101 height 28
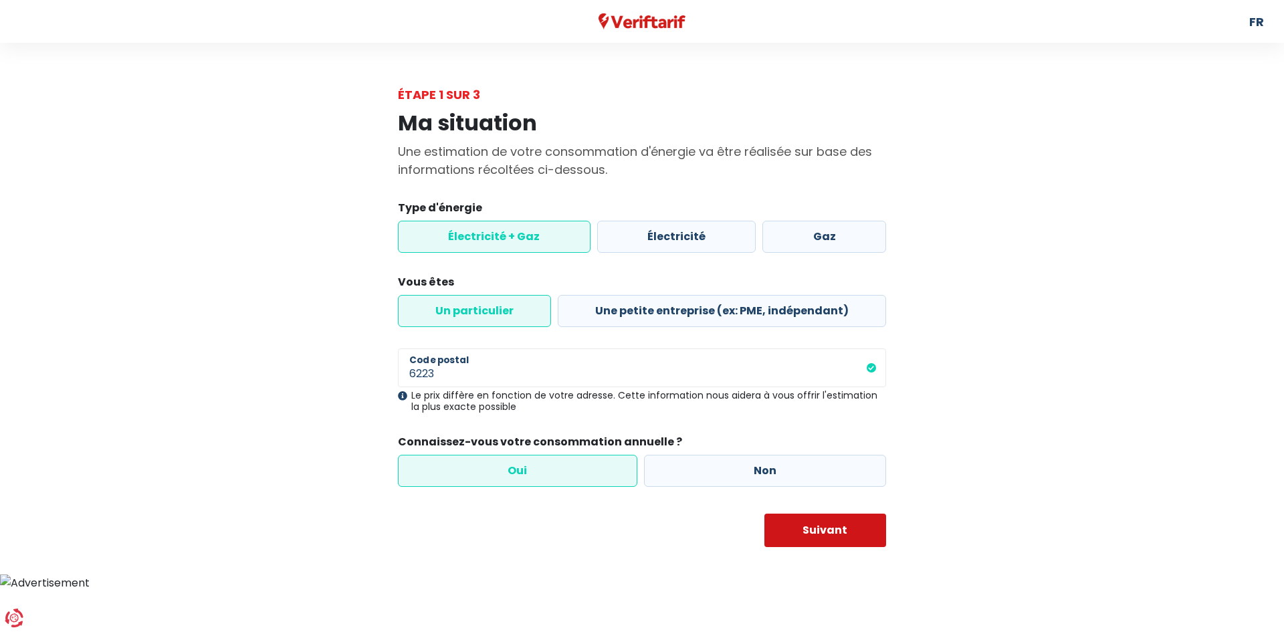
click at [776, 528] on button "Suivant" at bounding box center [825, 530] width 122 height 33
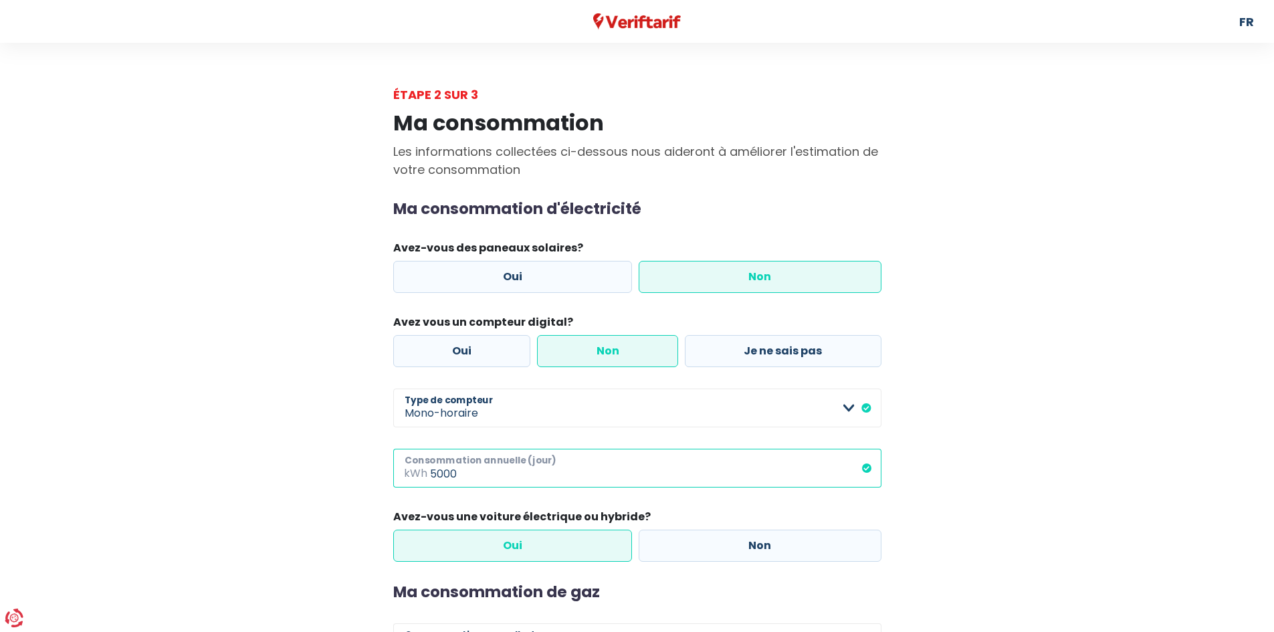
click at [688, 466] on input "5000" at bounding box center [655, 468] width 451 height 39
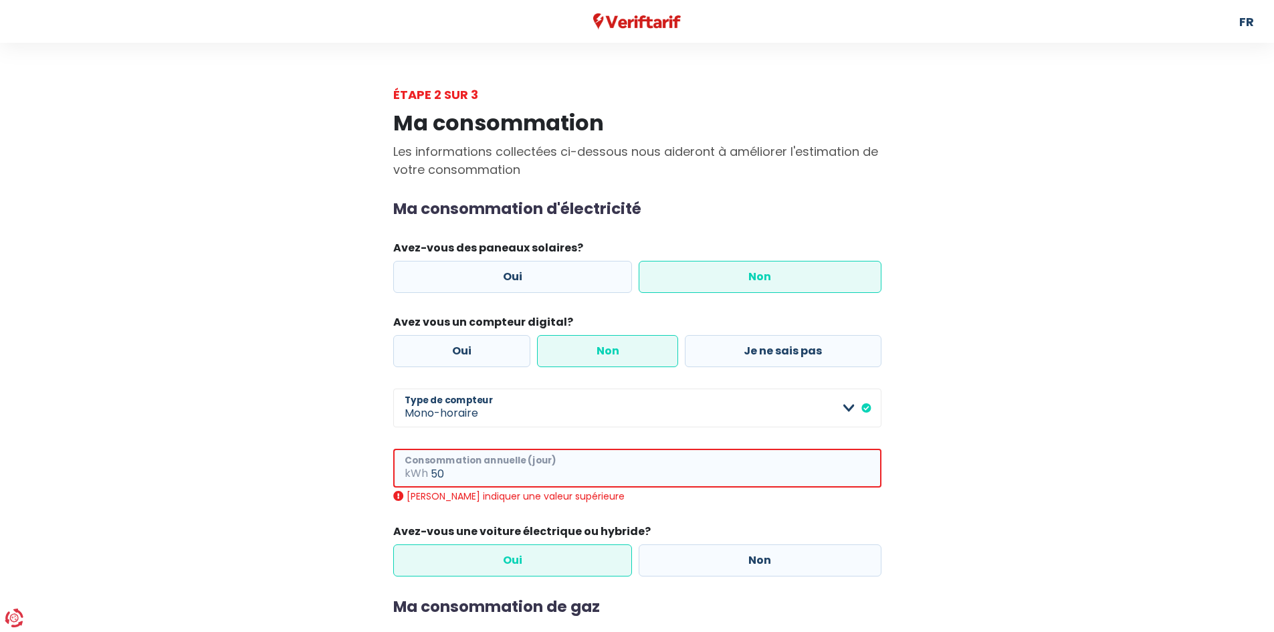
type input "5"
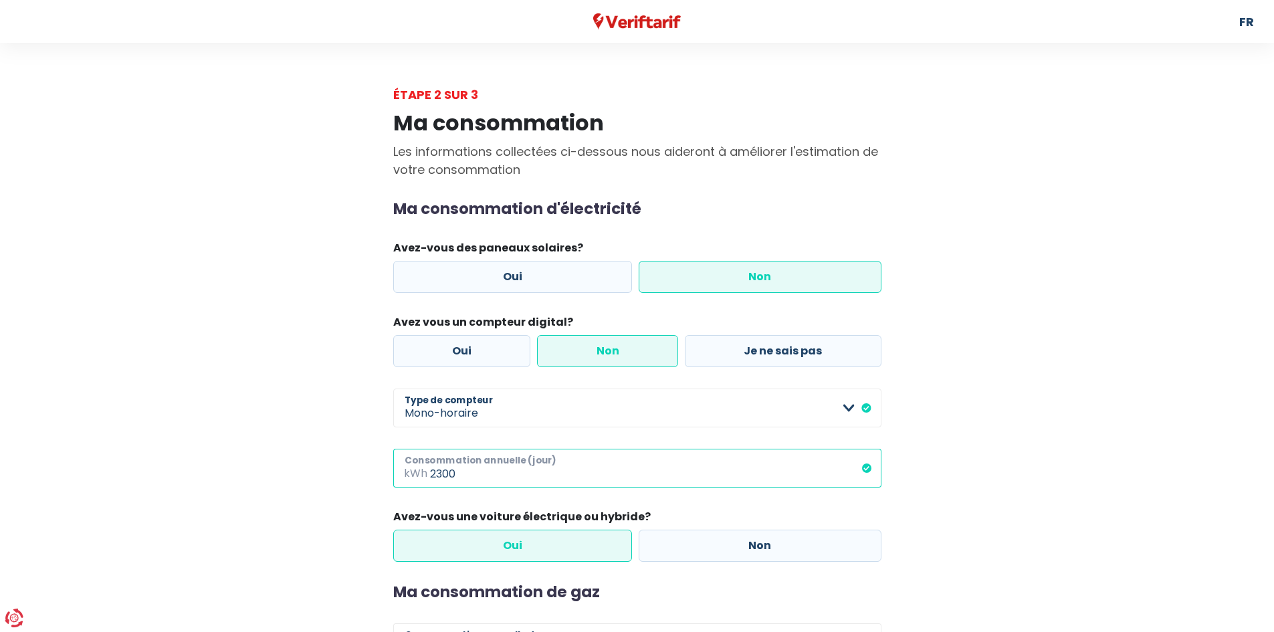
type input "2300"
click at [1038, 379] on main "Étape 2 sur 3 Ma consommation Les informations collectées ci-dessous nous aider…" at bounding box center [637, 404] width 1274 height 637
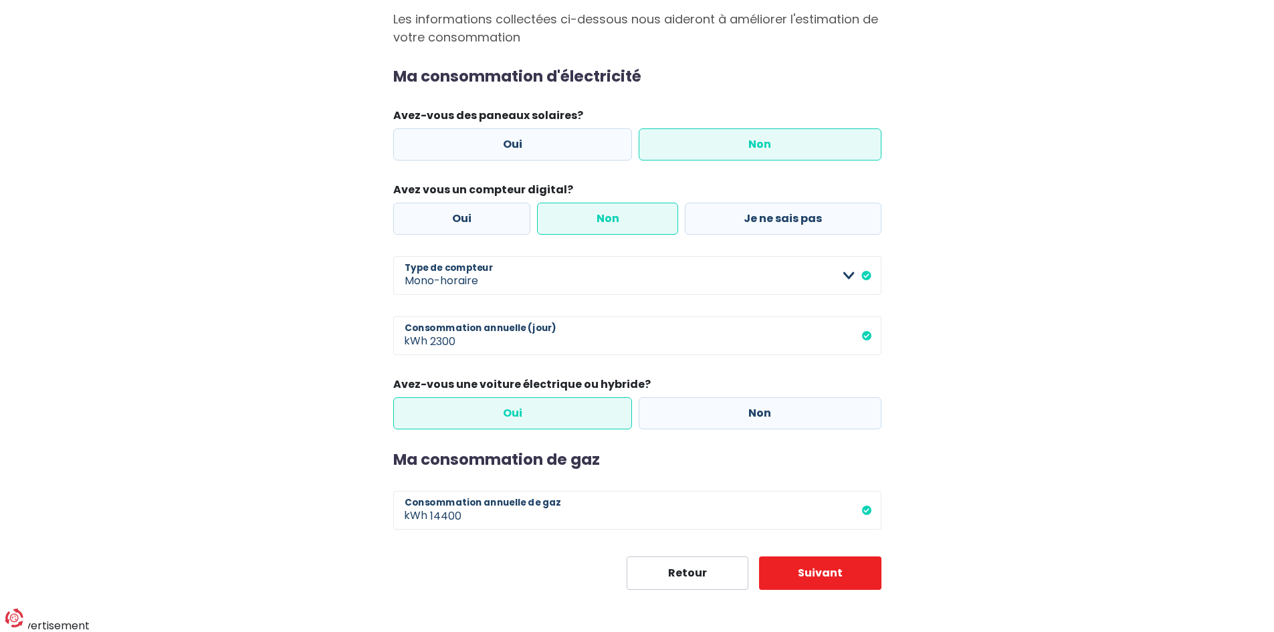
scroll to position [134, 0]
click at [738, 418] on label "Non" at bounding box center [760, 412] width 243 height 32
click at [738, 418] on input "Non" at bounding box center [760, 412] width 243 height 32
radio input "true"
radio input "false"
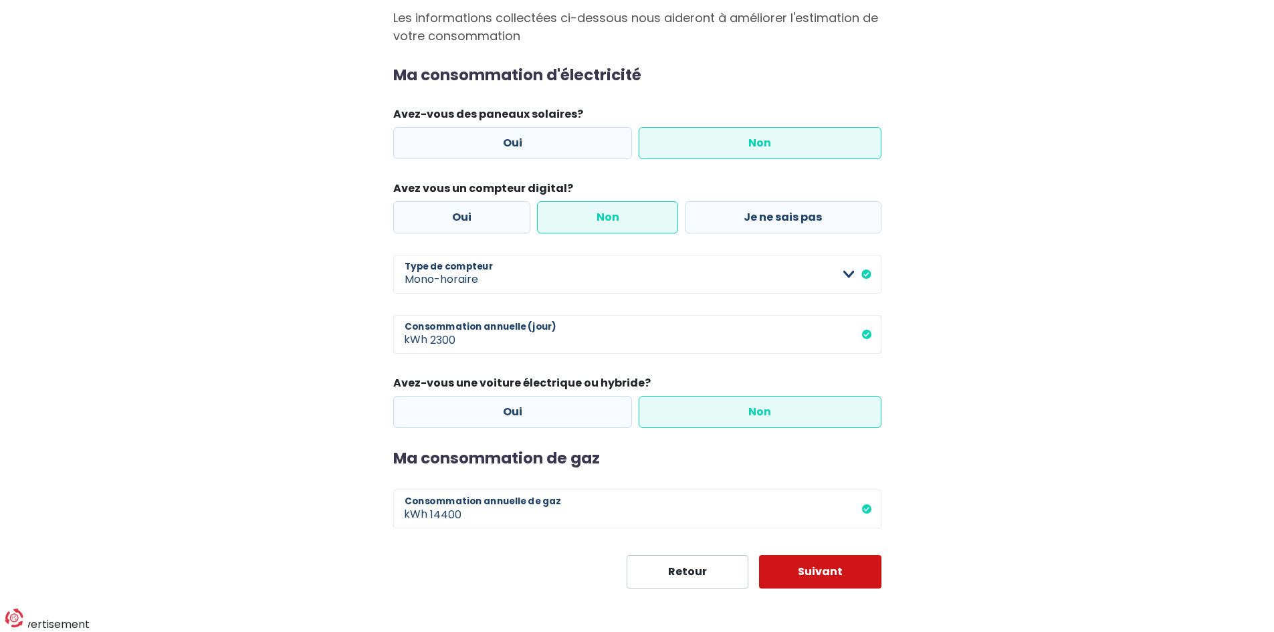
click at [823, 578] on button "Suivant" at bounding box center [820, 571] width 122 height 33
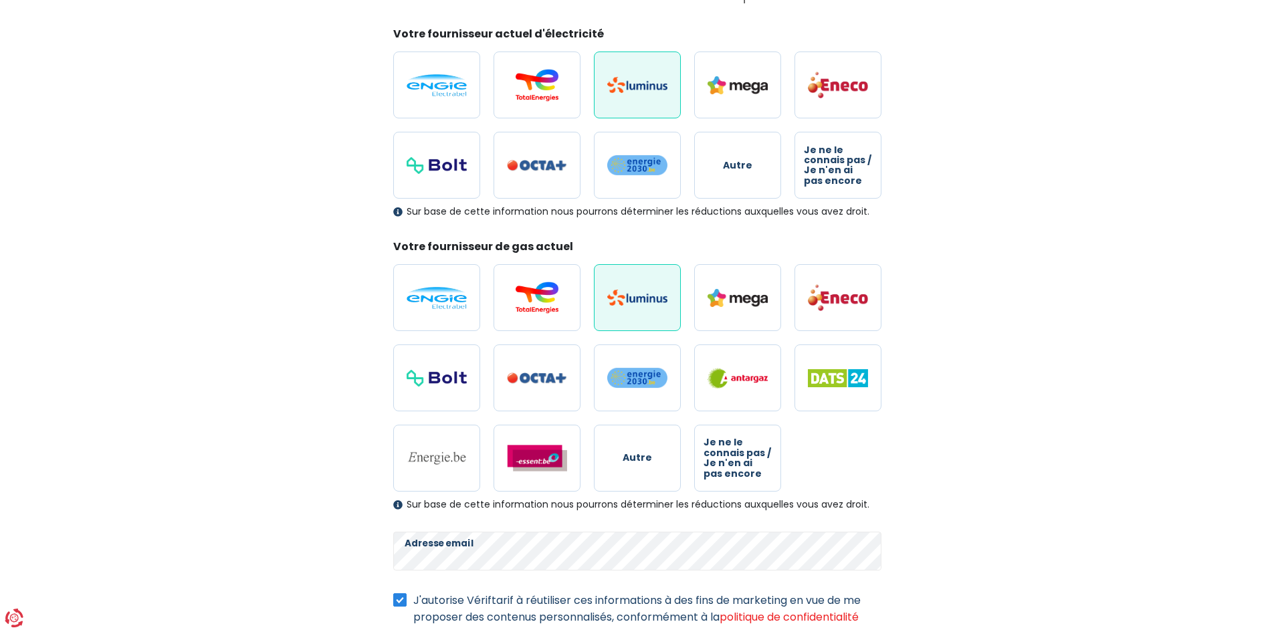
scroll to position [253, 0]
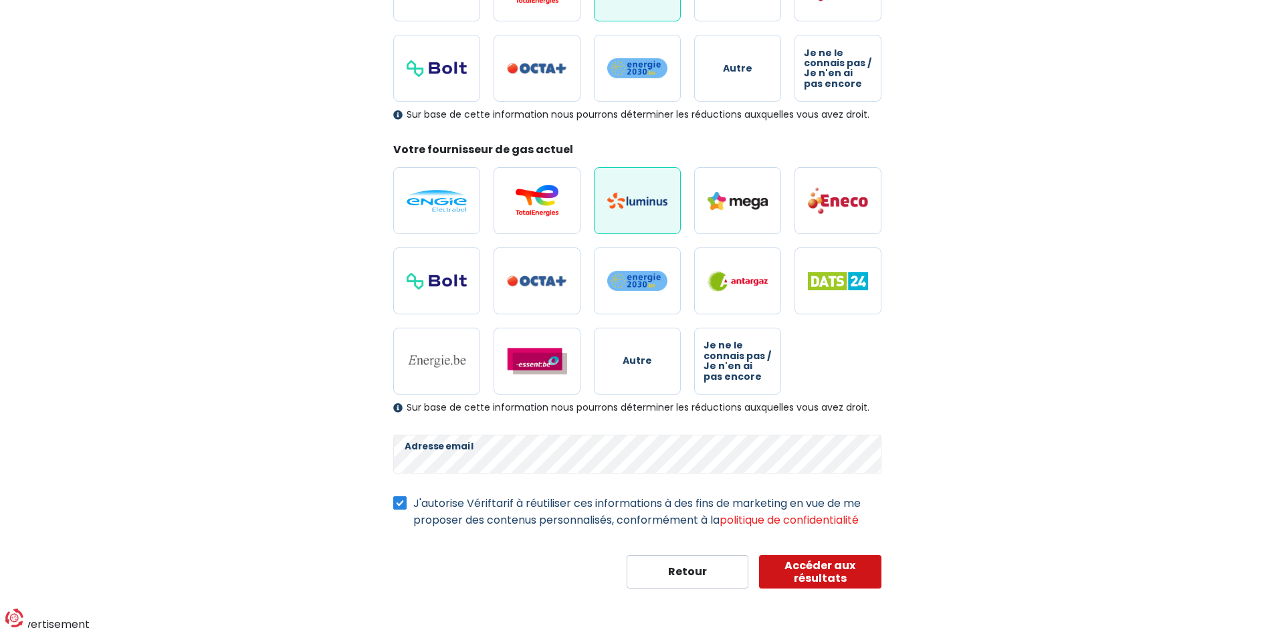
click at [800, 577] on button "Accéder aux résultats" at bounding box center [820, 571] width 122 height 33
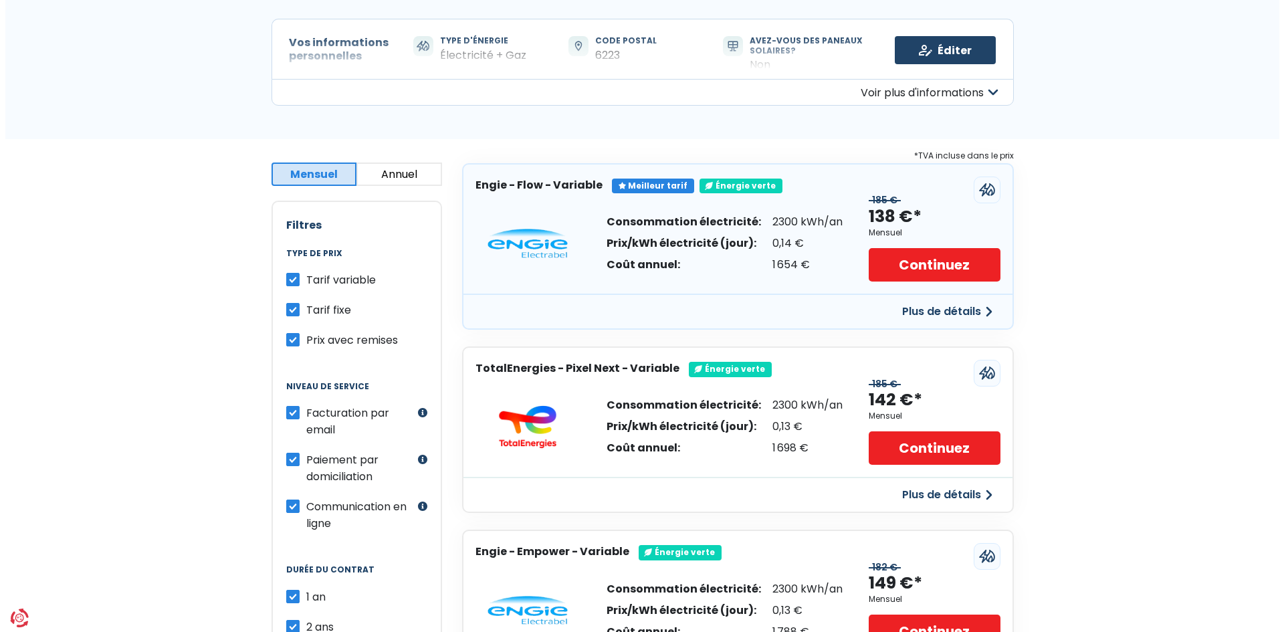
scroll to position [134, 0]
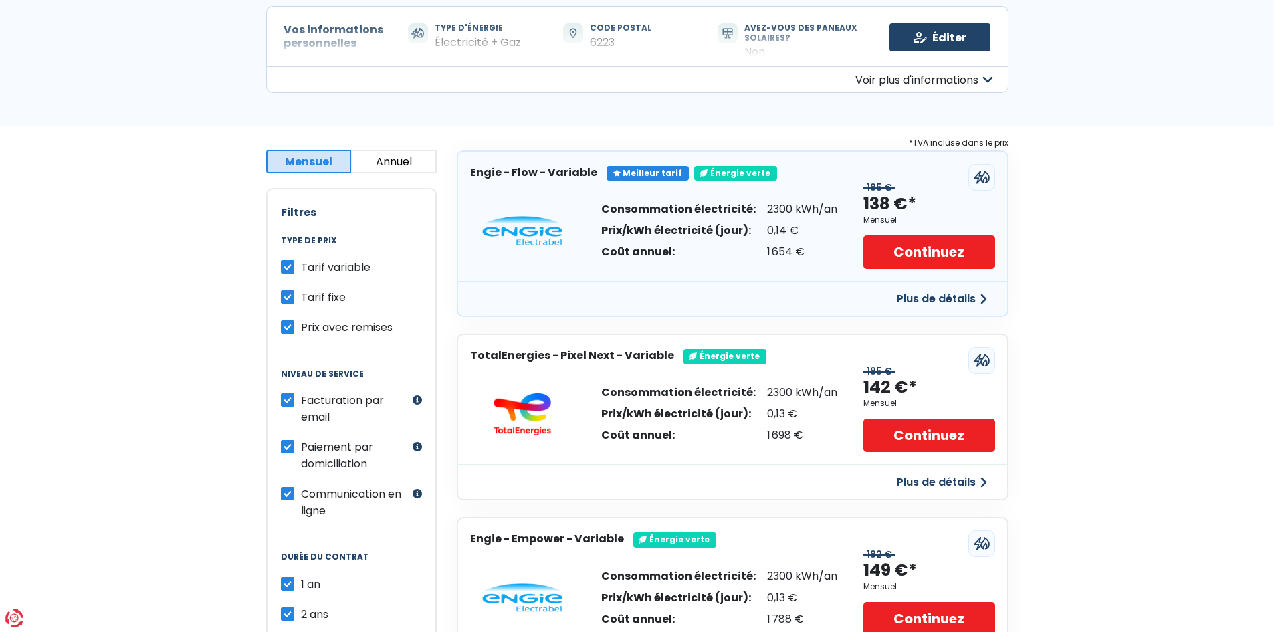
click at [984, 298] on button "Plus de détails" at bounding box center [942, 299] width 106 height 24
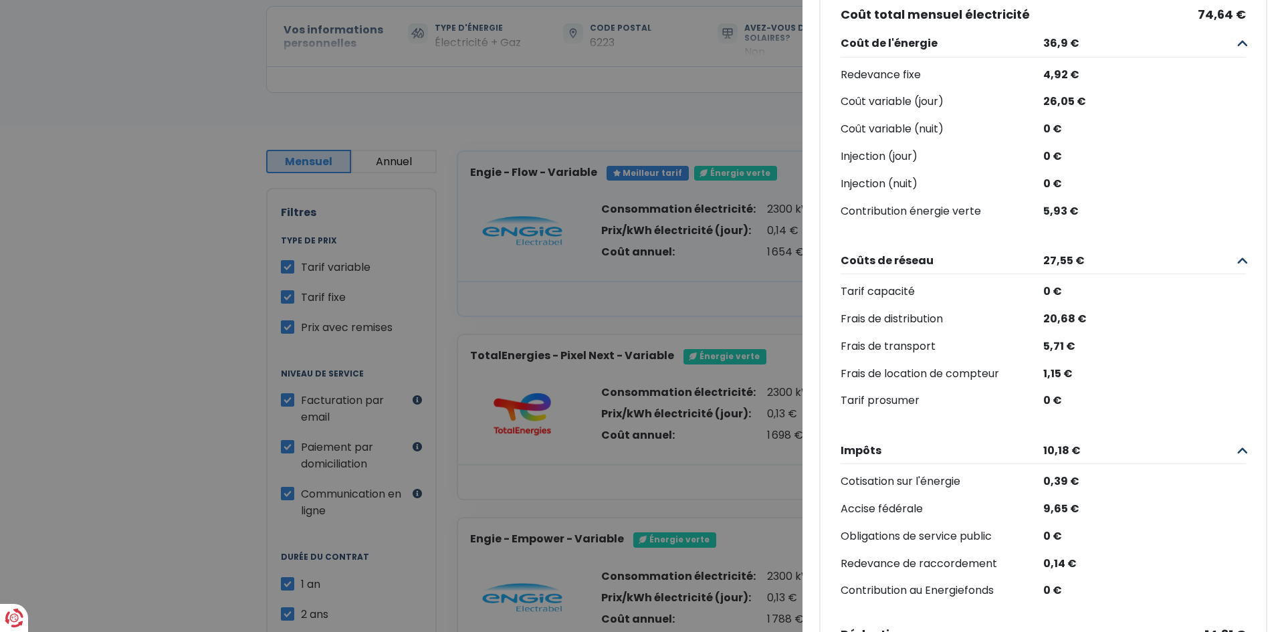
scroll to position [191, 0]
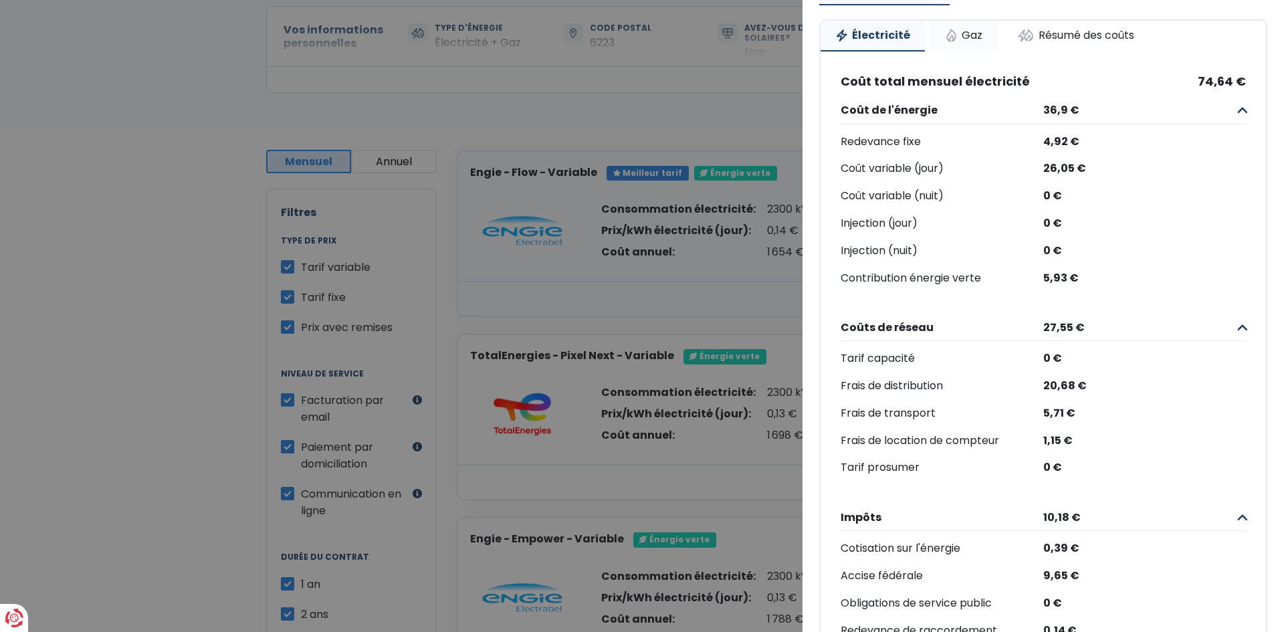
click at [958, 33] on link "Gaz" at bounding box center [963, 35] width 67 height 29
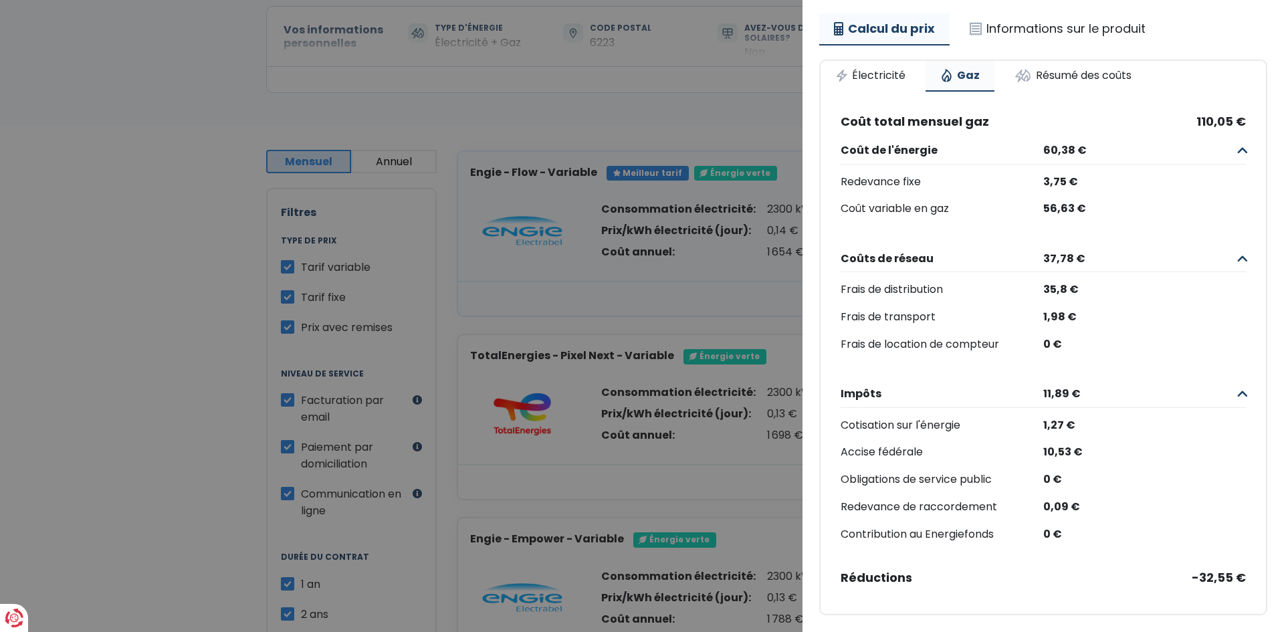
scroll to position [161, 0]
click at [1055, 16] on link "Informations sur le produit" at bounding box center [1057, 28] width 205 height 31
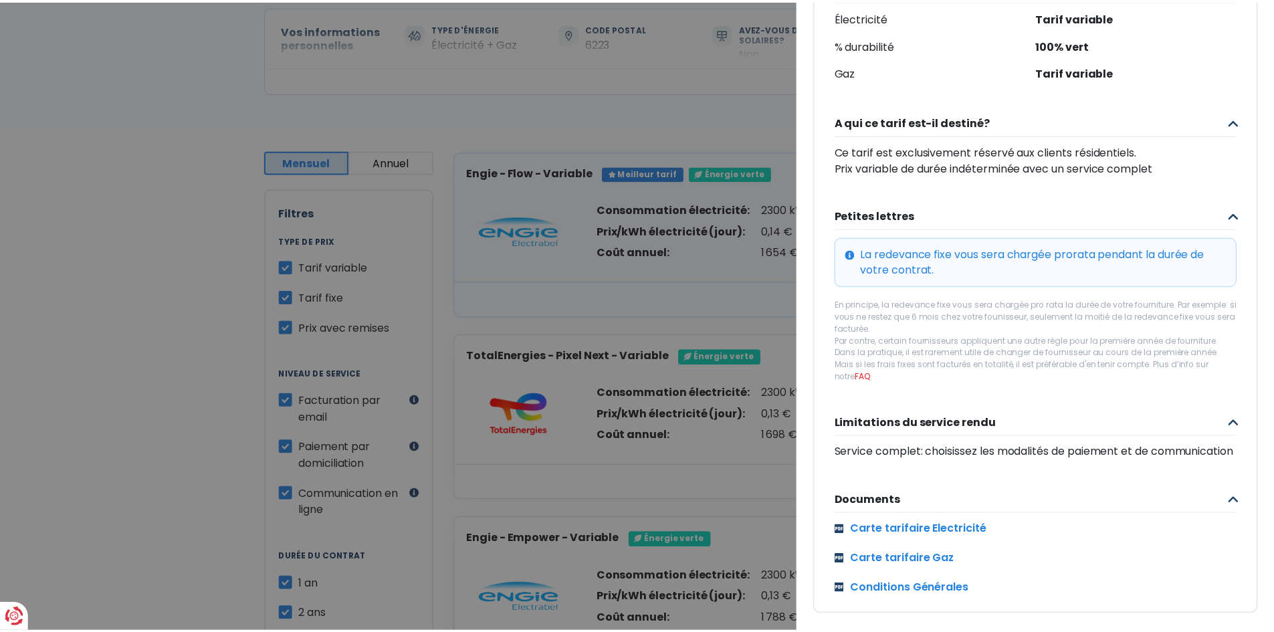
scroll to position [0, 0]
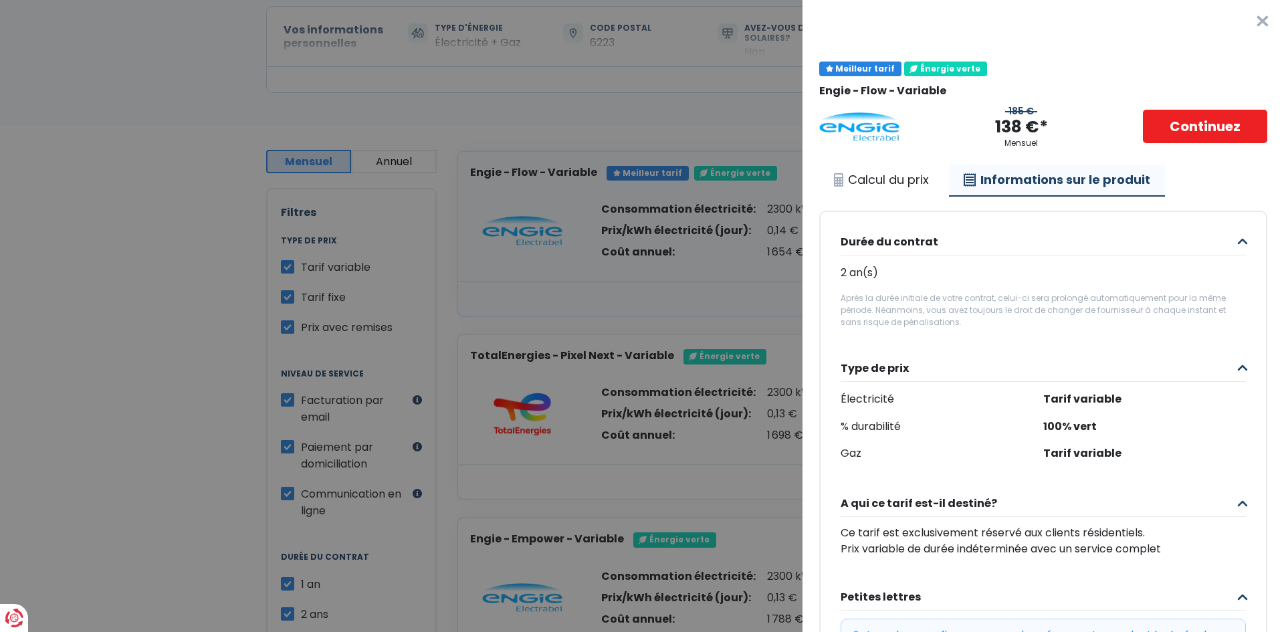
click at [1241, 20] on button "×" at bounding box center [1262, 21] width 43 height 43
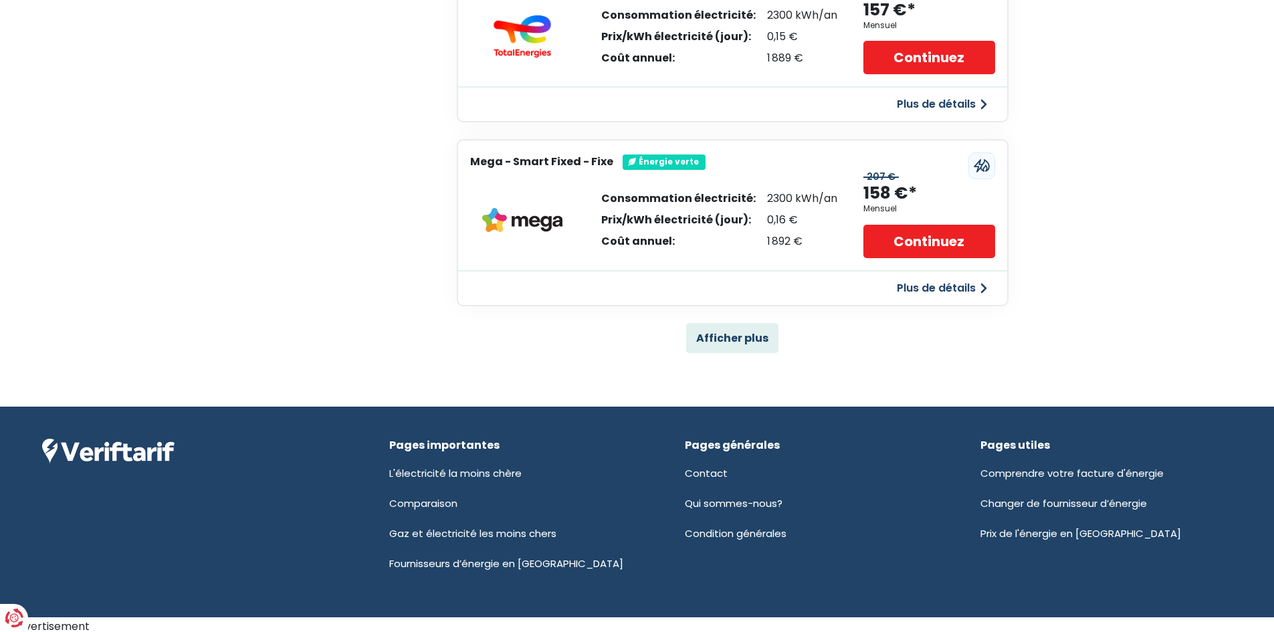
scroll to position [880, 0]
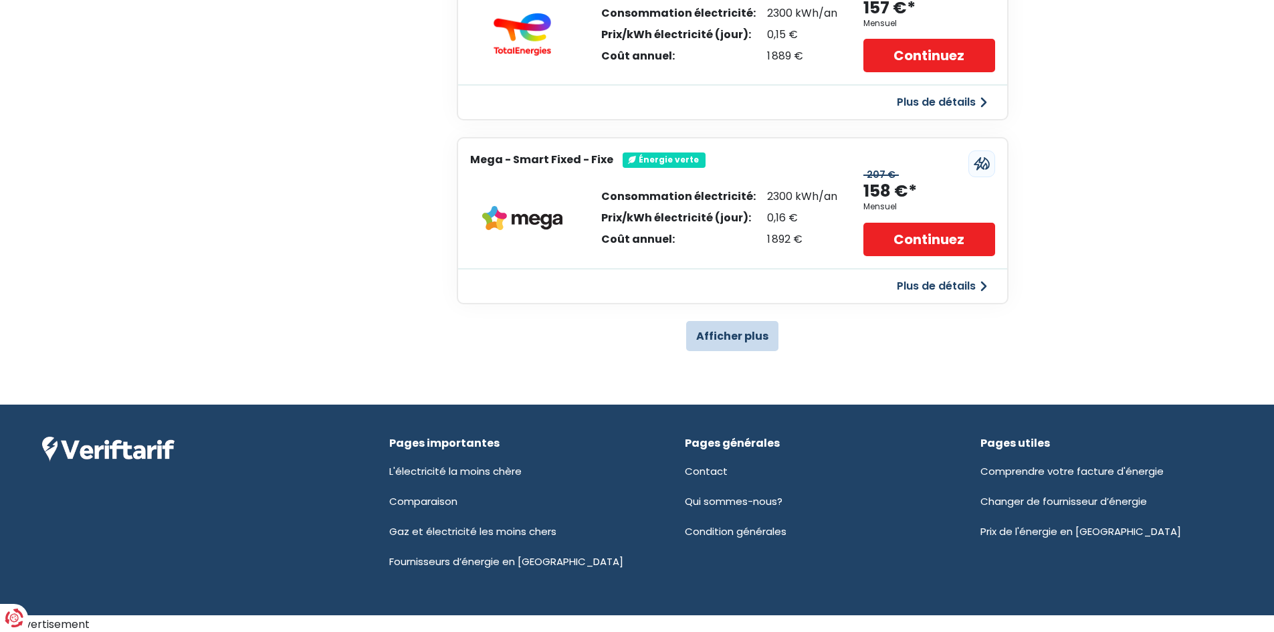
click at [707, 344] on button "Afficher plus" at bounding box center [732, 336] width 92 height 30
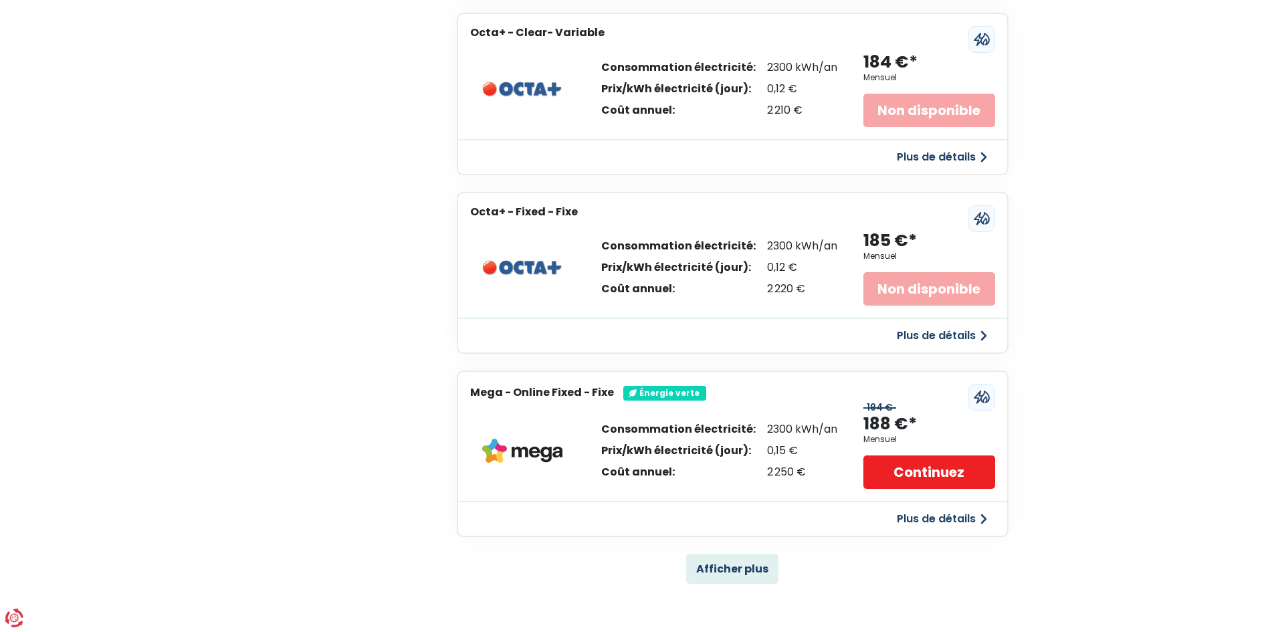
scroll to position [2686, 0]
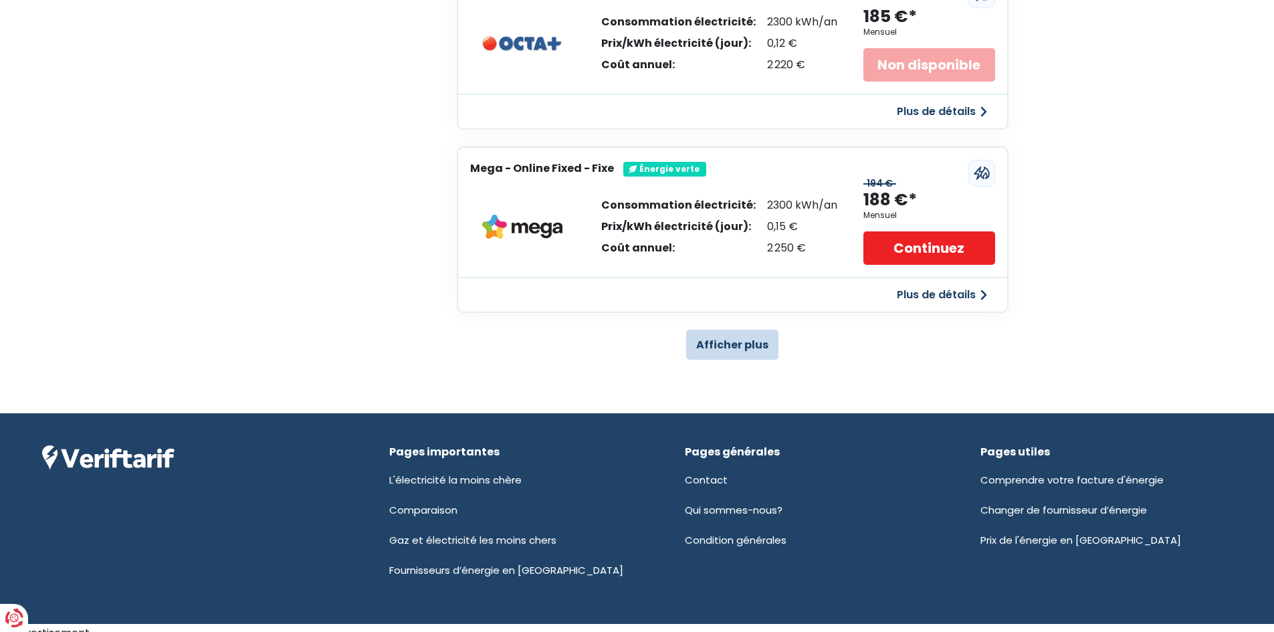
click at [731, 348] on button "Afficher plus" at bounding box center [732, 345] width 92 height 30
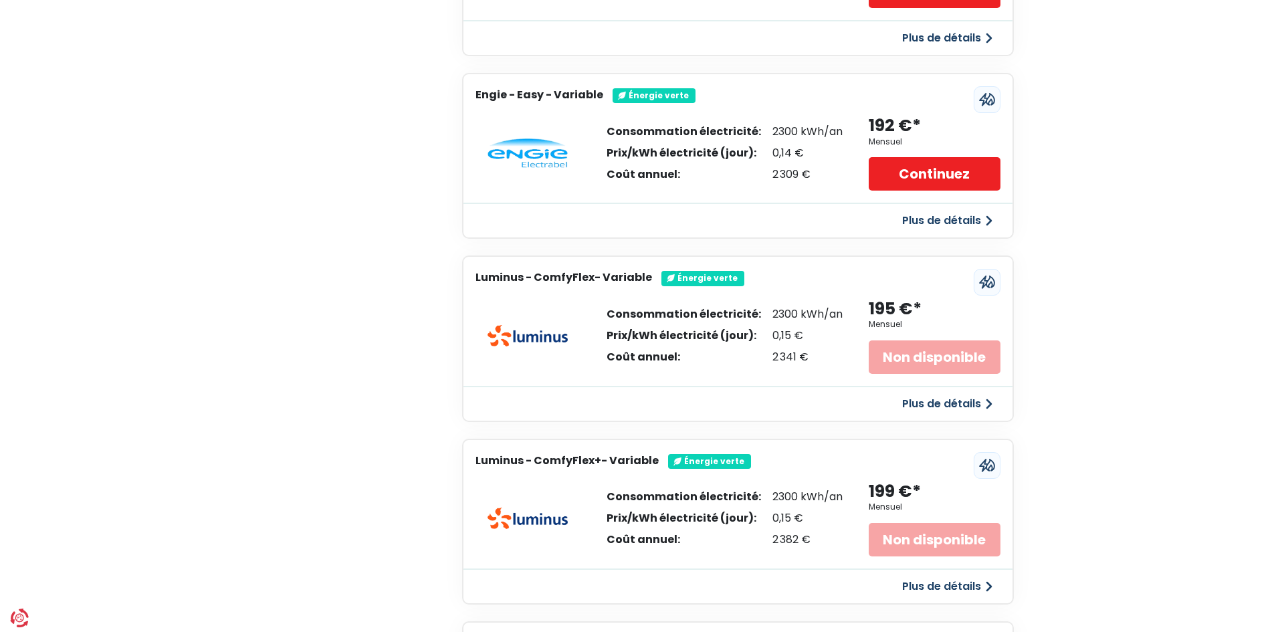
scroll to position [3622, 0]
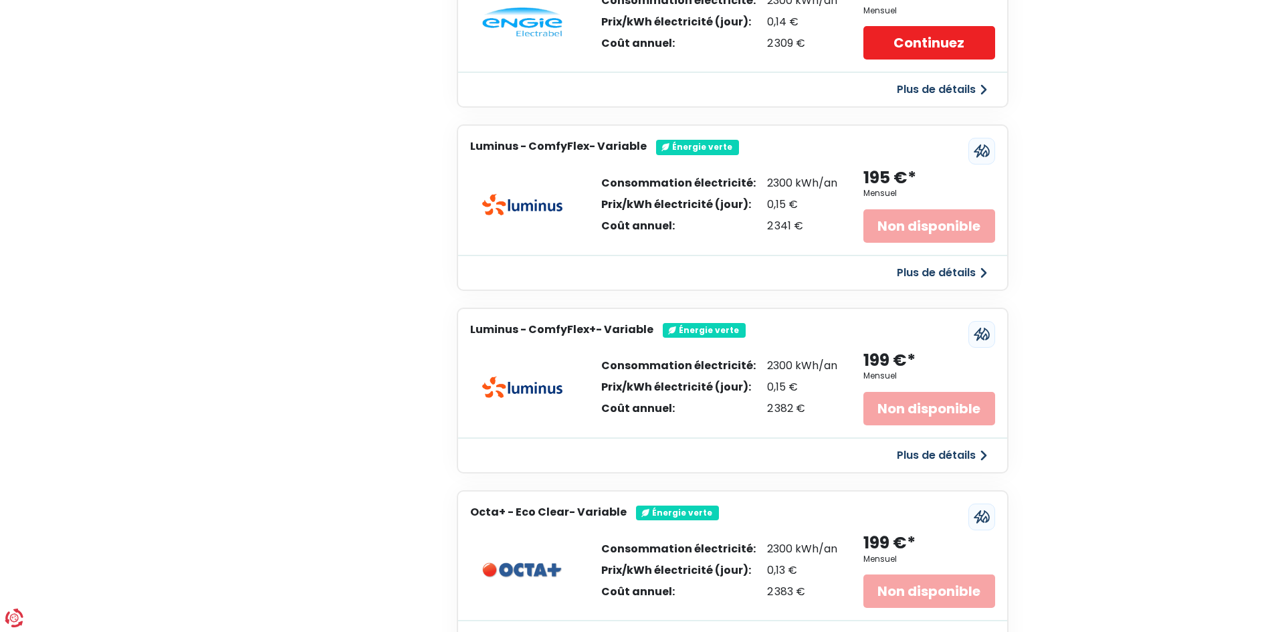
click at [975, 273] on button "Plus de détails" at bounding box center [942, 273] width 106 height 24
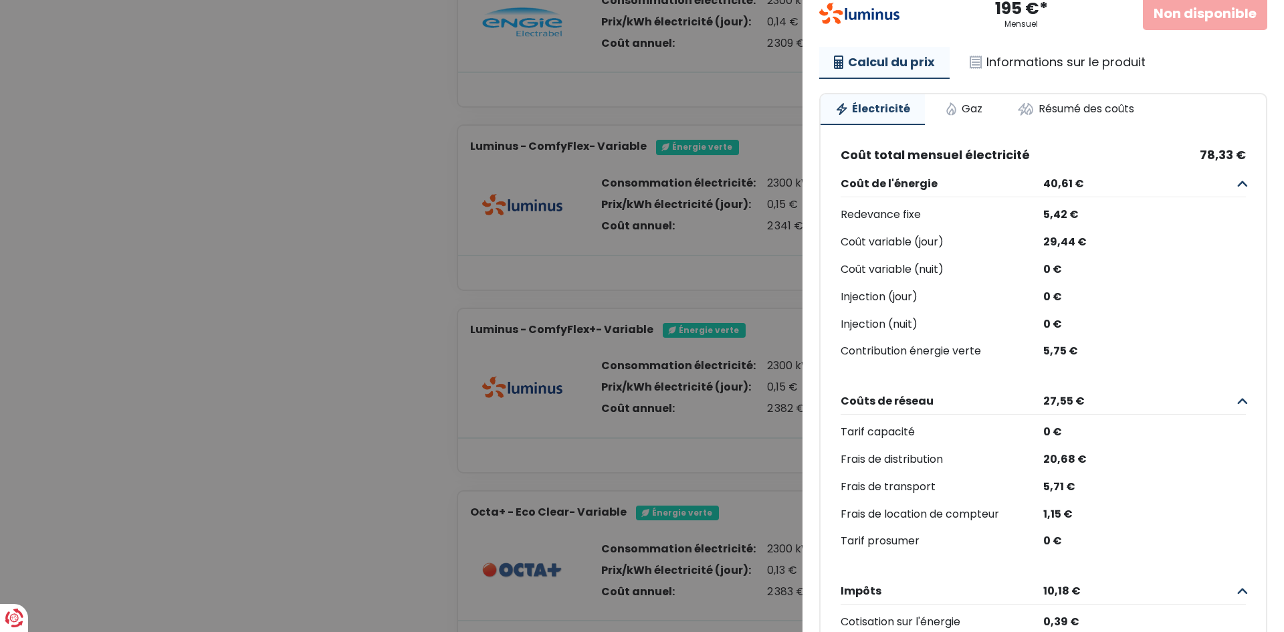
scroll to position [0, 0]
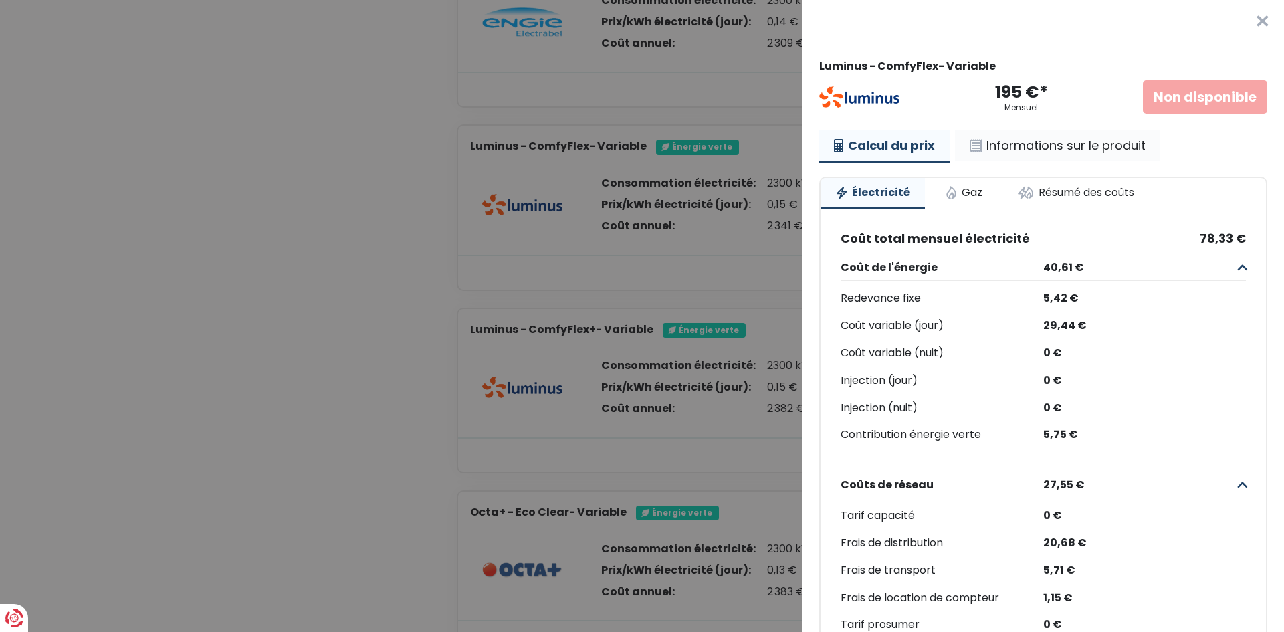
click at [1057, 153] on link "Informations sur le produit" at bounding box center [1057, 145] width 205 height 31
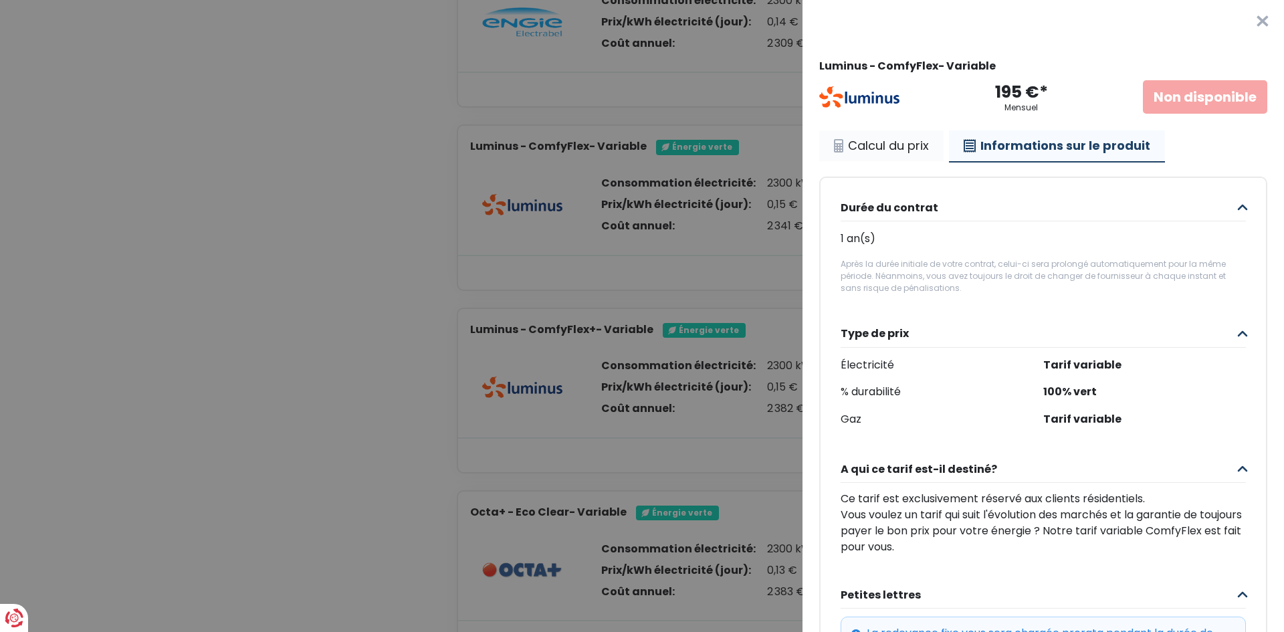
click at [899, 156] on link "Calcul du prix" at bounding box center [881, 145] width 124 height 31
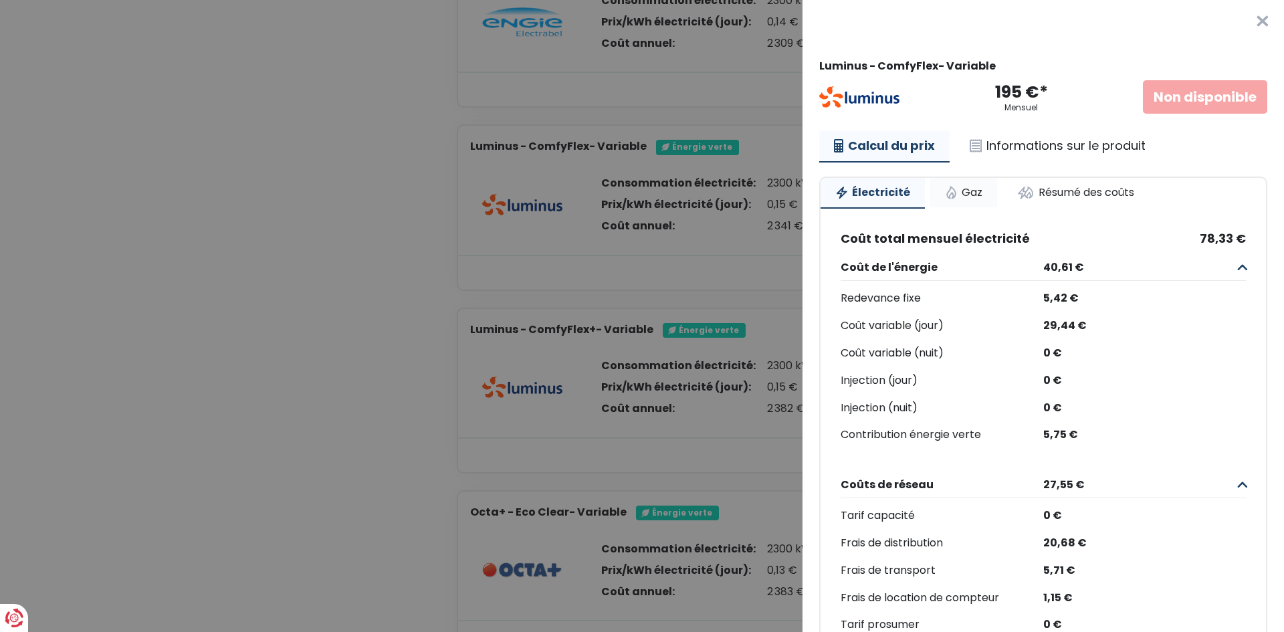
click at [964, 193] on link "Gaz" at bounding box center [963, 192] width 67 height 29
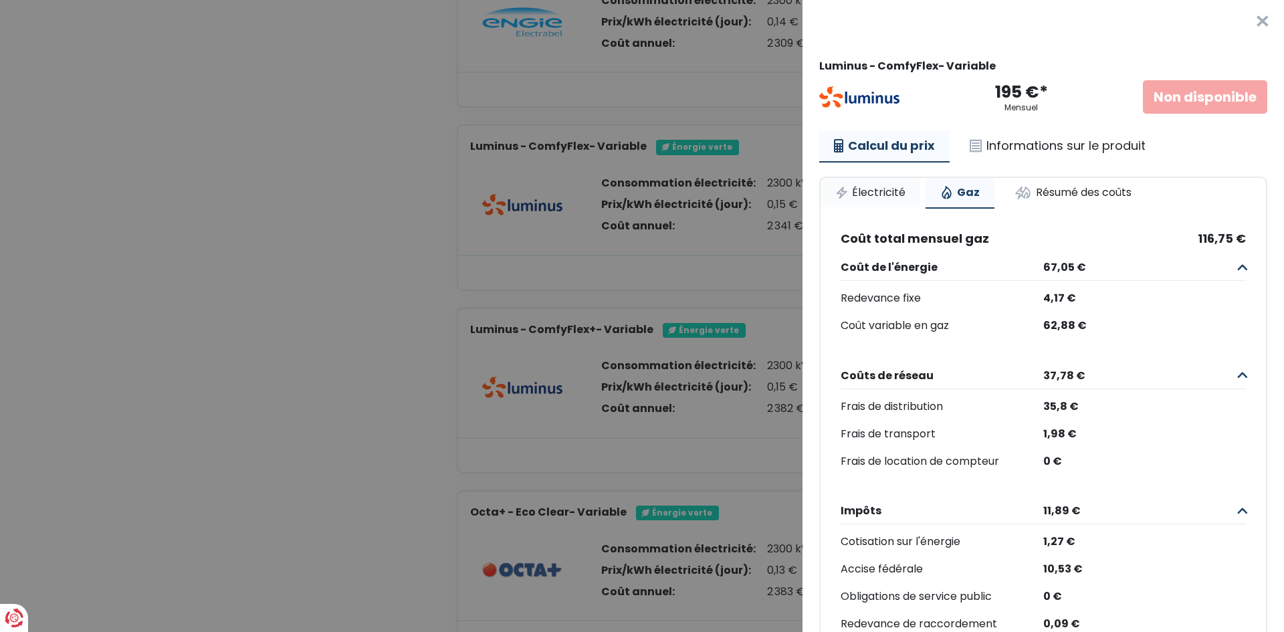
click at [884, 193] on link "Électricité" at bounding box center [871, 192] width 100 height 29
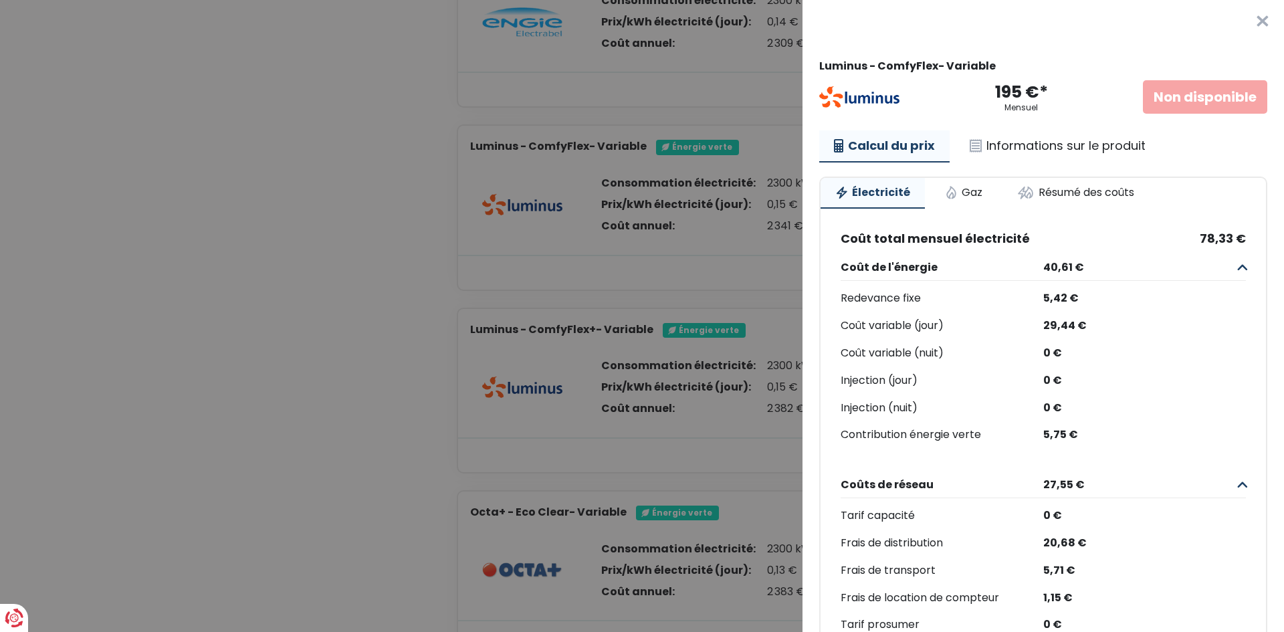
click at [1241, 21] on button "×" at bounding box center [1262, 21] width 43 height 43
